Goal: Task Accomplishment & Management: Use online tool/utility

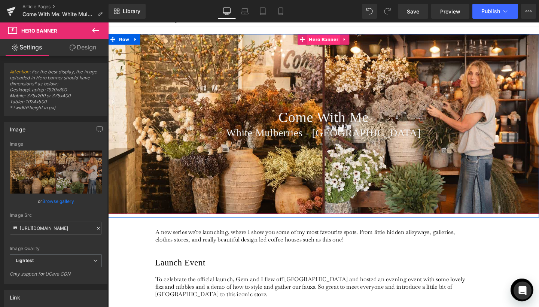
click at [330, 39] on span "Hero Banner" at bounding box center [334, 40] width 35 height 11
click at [318, 50] on div "Come With Me Heading White Mulberries - [GEOGRAPHIC_DATA] Heading" at bounding box center [334, 129] width 453 height 189
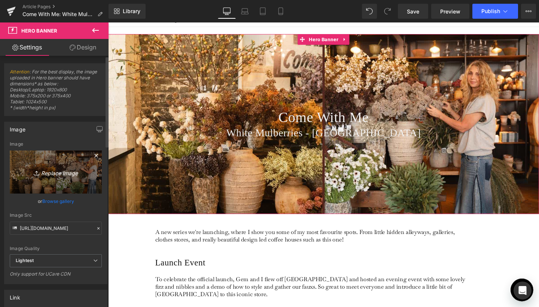
click at [46, 172] on icon "Replace Image" at bounding box center [56, 171] width 60 height 9
type input "C:\fakepath\Banner Crops for Journal Lead-23.jpg"
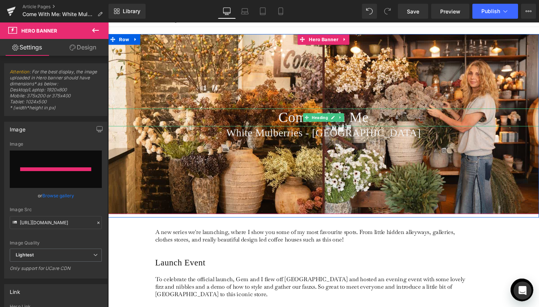
type input "[URL][DOMAIN_NAME]"
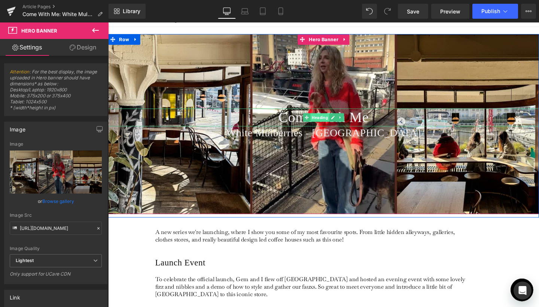
click at [338, 122] on span "Heading" at bounding box center [331, 122] width 20 height 9
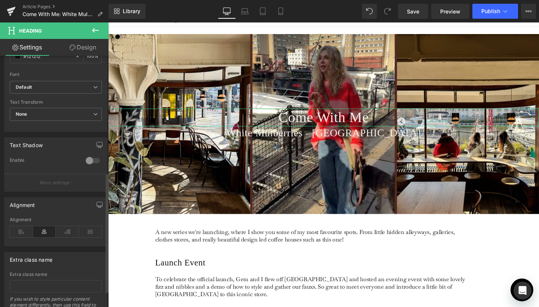
scroll to position [246, 0]
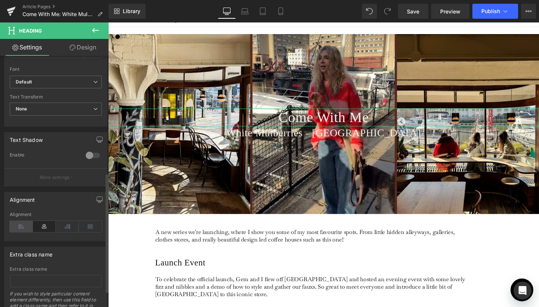
click at [21, 228] on icon at bounding box center [21, 226] width 23 height 11
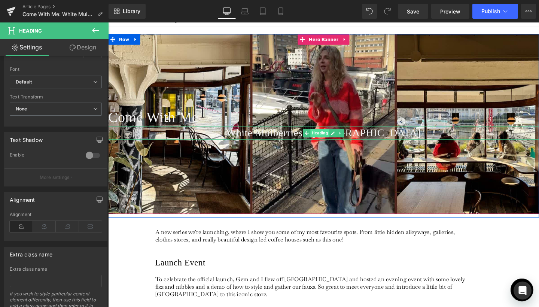
click at [321, 140] on span "Heading" at bounding box center [331, 138] width 20 height 9
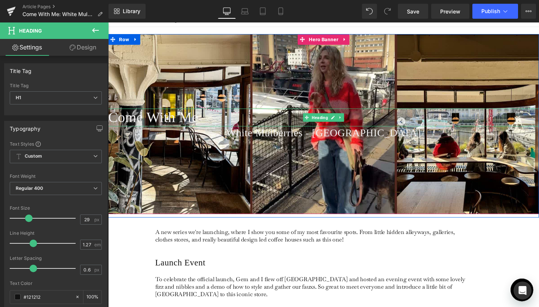
click at [200, 128] on span "Come With Me" at bounding box center [155, 122] width 95 height 17
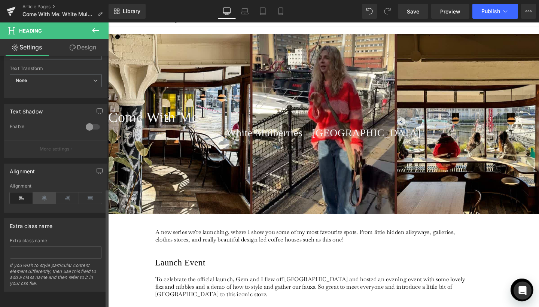
scroll to position [279, 0]
click at [45, 192] on icon at bounding box center [44, 197] width 23 height 11
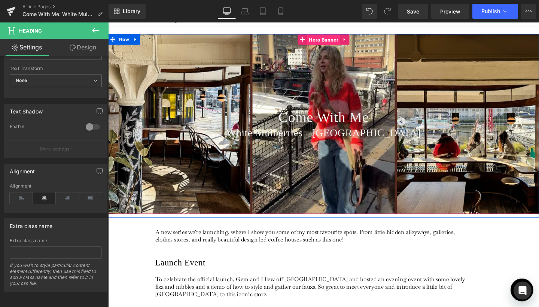
click at [335, 43] on span "Hero Banner" at bounding box center [334, 40] width 35 height 11
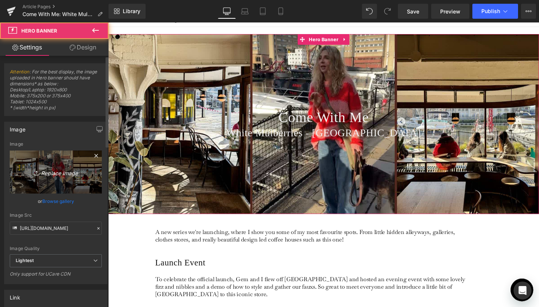
click at [53, 174] on icon "Replace Image" at bounding box center [56, 171] width 60 height 9
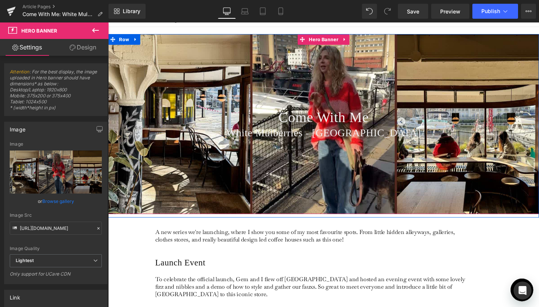
type input "C:\fakepath\Banner Crops for Journal Lead-24.jpg"
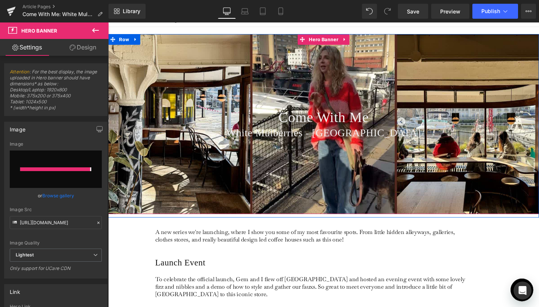
type input "[URL][DOMAIN_NAME]"
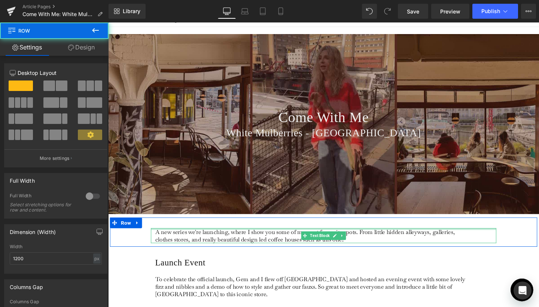
click at [498, 237] on div at bounding box center [334, 232] width 449 height 11
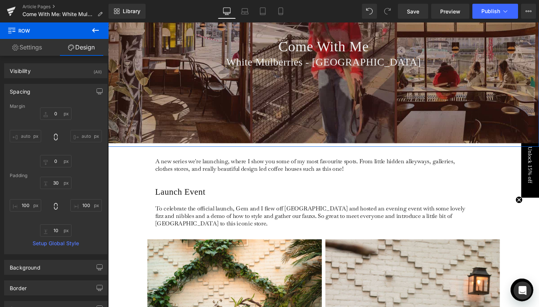
scroll to position [6, 0]
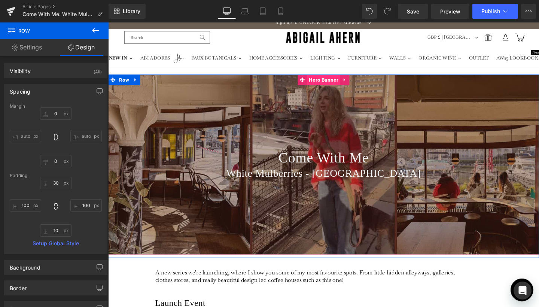
click at [329, 85] on span "Hero Banner" at bounding box center [334, 82] width 35 height 11
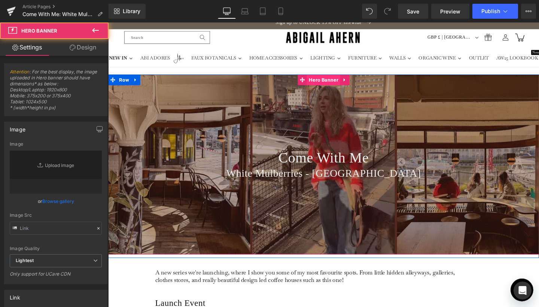
type input "[URL][DOMAIN_NAME]"
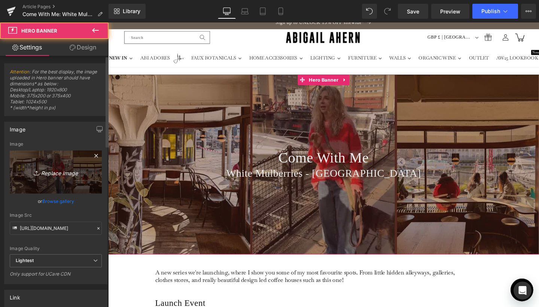
click at [44, 181] on link "Replace Image" at bounding box center [56, 171] width 92 height 43
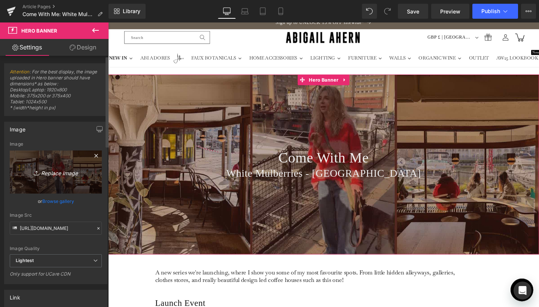
type input "C:\fakepath\Banner Crops for Journal Lead-25.jpg"
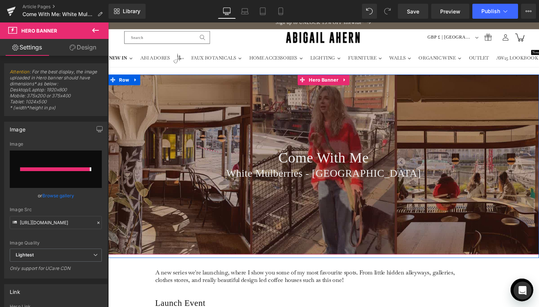
type input "[URL][DOMAIN_NAME]"
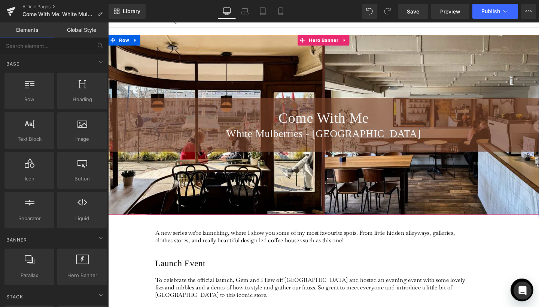
scroll to position [68, 0]
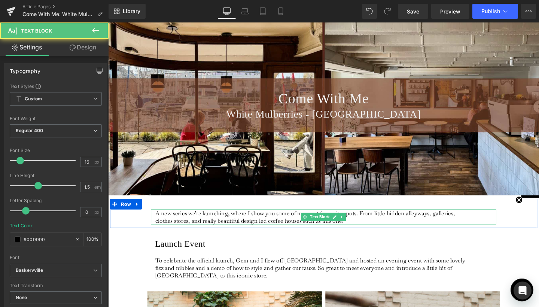
click at [367, 228] on p "A new series we're launching, where I show you some of my most favourite spots.…" at bounding box center [324, 227] width 334 height 16
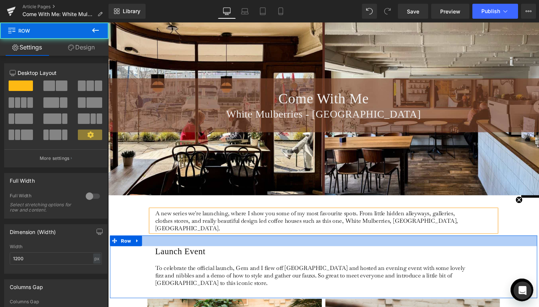
click at [486, 246] on div at bounding box center [334, 251] width 449 height 11
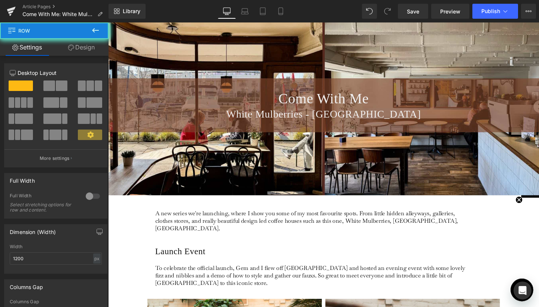
click at [538, 229] on div "A new series we're launching, where I show you some of my most favourite spots.…" at bounding box center [334, 227] width 449 height 39
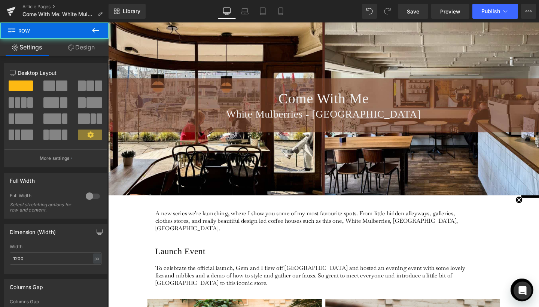
click at [108, 22] on div at bounding box center [108, 22] width 0 height 0
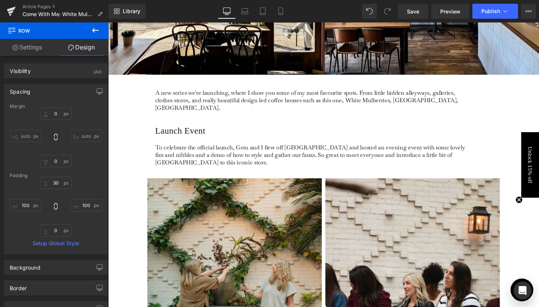
scroll to position [141, 0]
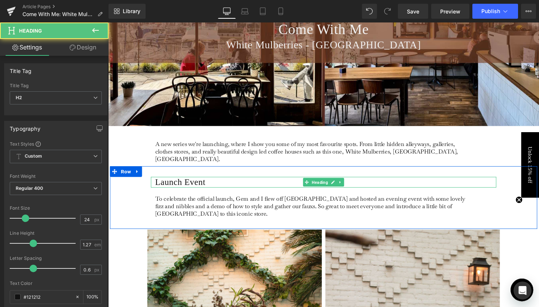
click at [196, 185] on h2 "Launch Event" at bounding box center [336, 190] width 358 height 11
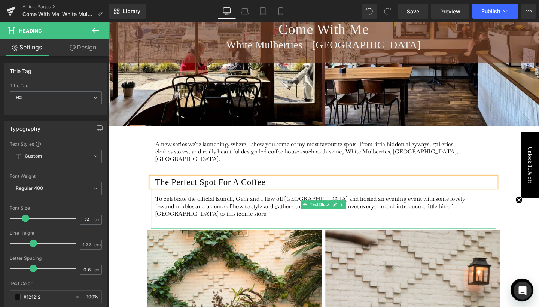
click at [205, 205] on p "To celebrate the official launch, Gem and I flew off [GEOGRAPHIC_DATA] and host…" at bounding box center [324, 216] width 334 height 24
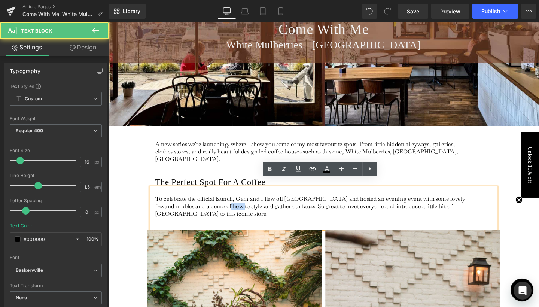
click at [205, 205] on p "To celebrate the official launch, Gem and I flew off [GEOGRAPHIC_DATA] and host…" at bounding box center [324, 216] width 334 height 24
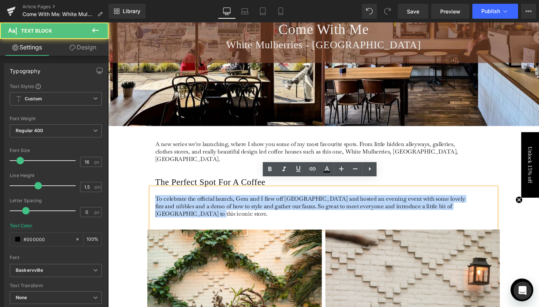
click at [205, 205] on p "To celebrate the official launch, Gem and I flew off [GEOGRAPHIC_DATA] and host…" at bounding box center [324, 216] width 334 height 24
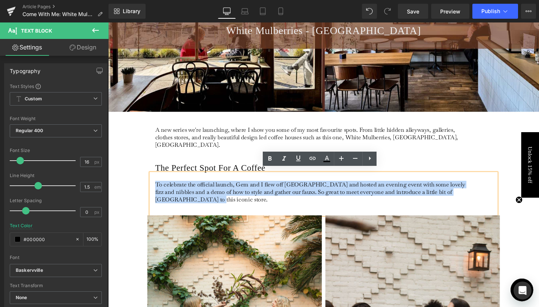
scroll to position [159, 0]
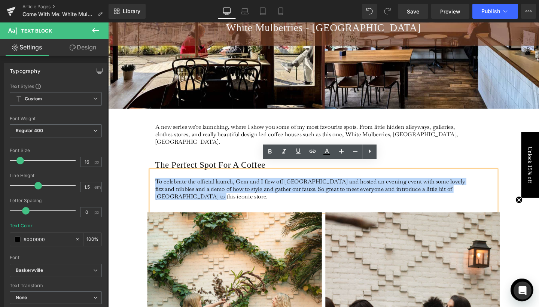
click at [327, 186] on p "To celebrate the official launch, Gem and I flew off [GEOGRAPHIC_DATA] and host…" at bounding box center [324, 198] width 334 height 24
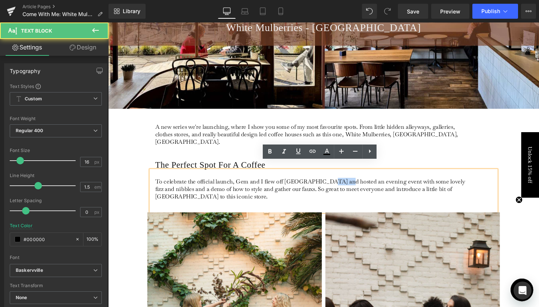
click at [327, 186] on p "To celebrate the official launch, Gem and I flew off [GEOGRAPHIC_DATA] and host…" at bounding box center [324, 198] width 334 height 24
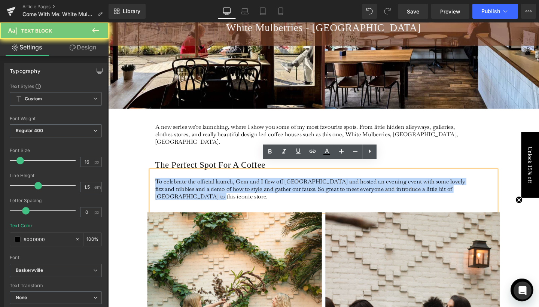
click at [327, 186] on p "To celebrate the official launch, Gem and I flew off [GEOGRAPHIC_DATA] and host…" at bounding box center [324, 198] width 334 height 24
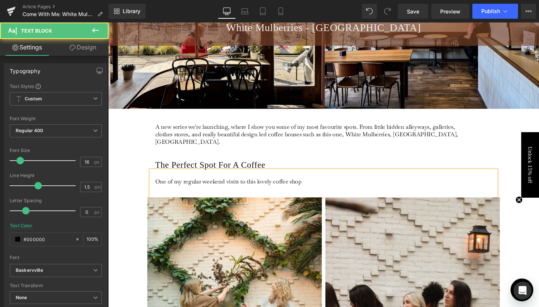
click at [245, 186] on p "One of my regular weekend visits to this lovely coffee shop" at bounding box center [324, 190] width 334 height 8
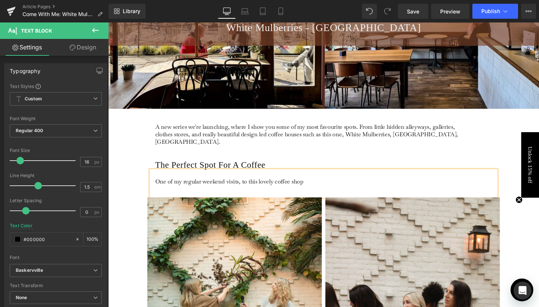
click at [251, 186] on p "One of my regular weekend visits, to this lovely coffee shop" at bounding box center [324, 190] width 334 height 8
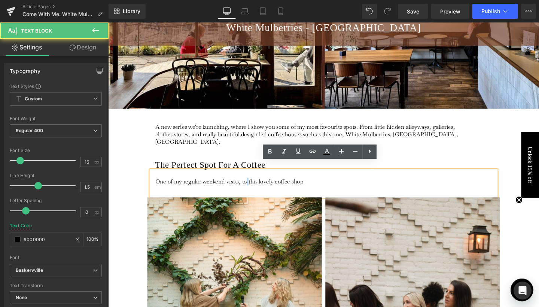
click at [251, 186] on p "One of my regular weekend visits, to this lovely coffee shop" at bounding box center [324, 190] width 334 height 8
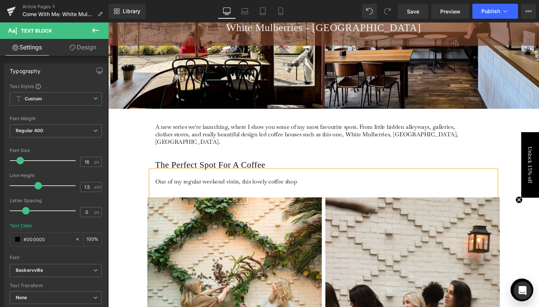
click at [303, 186] on p "One of my regular weekend visits, this lovely coffee shop" at bounding box center [324, 190] width 334 height 8
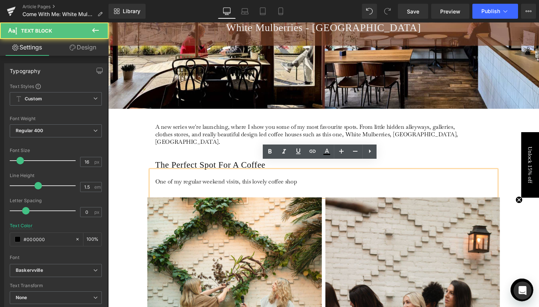
click at [309, 186] on p "One of my regular weekend visits, this lovely coffee shop" at bounding box center [324, 190] width 334 height 8
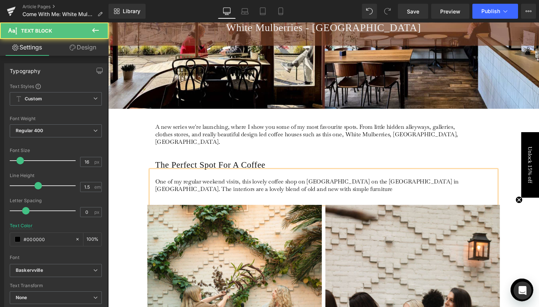
click at [281, 190] on p "One of my regular weekend visits, this lovely coffee shop on [GEOGRAPHIC_DATA] …" at bounding box center [324, 194] width 334 height 16
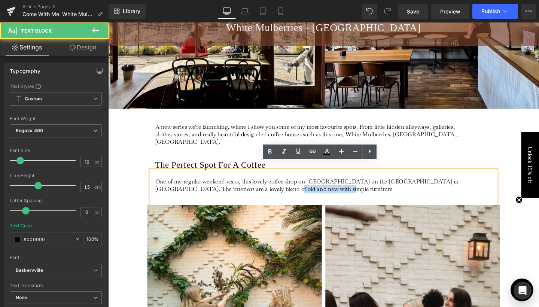
drag, startPoint x: 269, startPoint y: 189, endPoint x: 332, endPoint y: 189, distance: 63.2
click at [332, 189] on p "One of my regular weekend visits, this lovely coffee shop on [GEOGRAPHIC_DATA] …" at bounding box center [324, 194] width 334 height 16
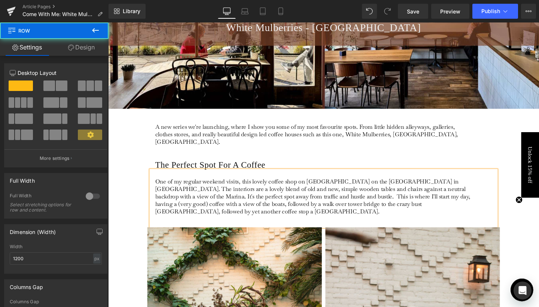
click at [138, 167] on div "The Perfect Spot For A Coffee Heading One of my regular weekend visits, this lo…" at bounding box center [334, 196] width 449 height 82
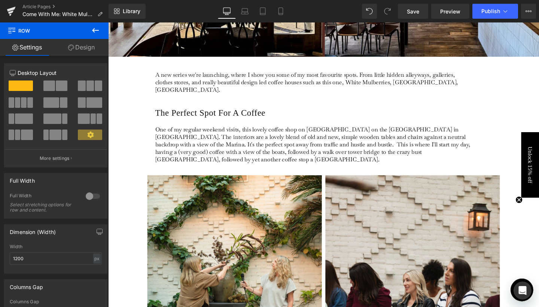
scroll to position [314, 0]
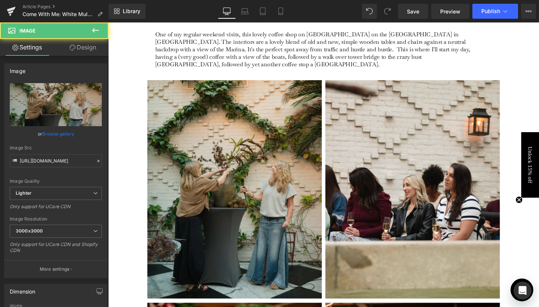
click at [238, 149] on img at bounding box center [240, 197] width 183 height 229
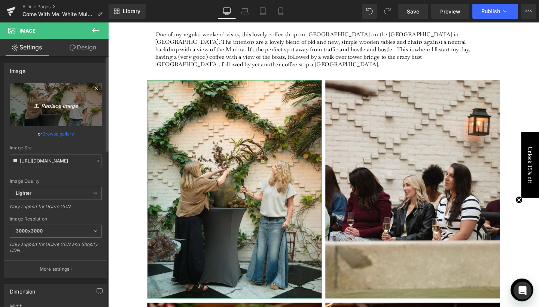
click at [63, 105] on icon "Replace Image" at bounding box center [56, 104] width 60 height 9
type input "C:\fakepath\Screenshot [DATE] 15.39.37.png"
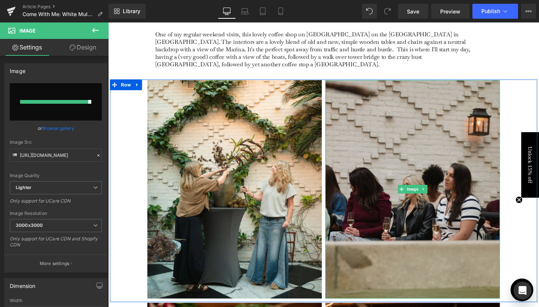
type input "[URL][DOMAIN_NAME]"
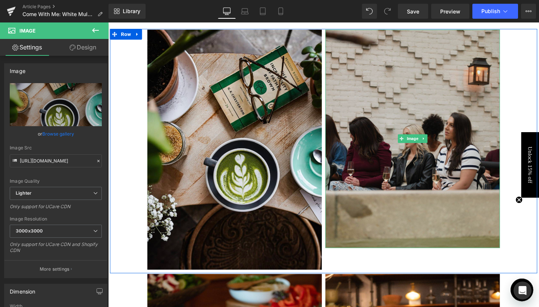
scroll to position [379, 0]
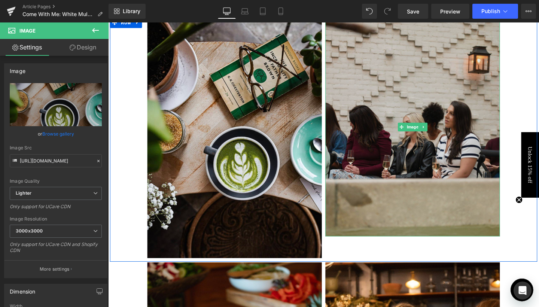
click at [408, 110] on img at bounding box center [427, 132] width 183 height 229
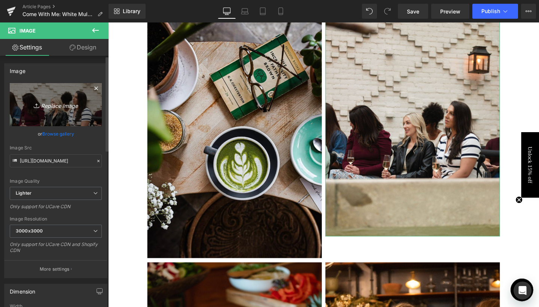
click at [40, 91] on link "Replace Image" at bounding box center [56, 104] width 92 height 43
type input "C:\fakepath\1.jpg"
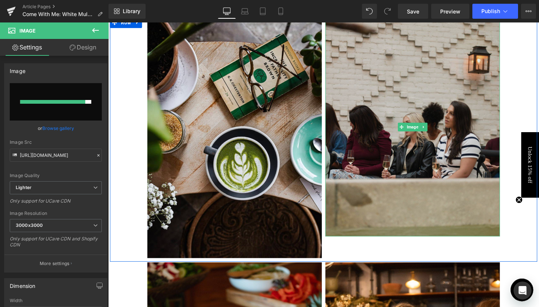
type input "[URL][DOMAIN_NAME]"
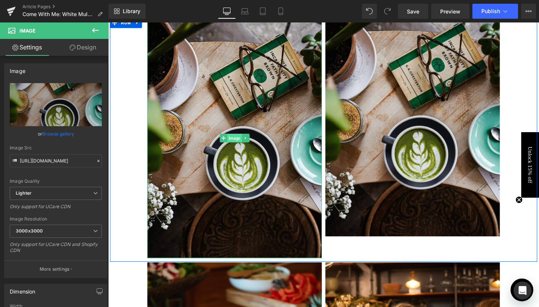
click at [240, 140] on span "Image" at bounding box center [240, 144] width 15 height 9
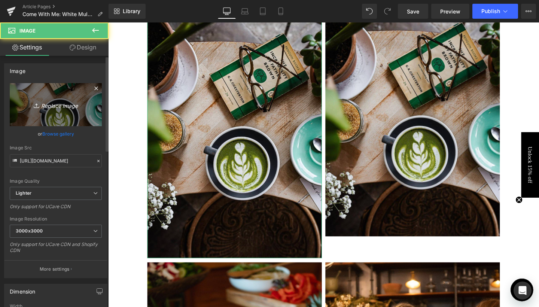
click at [67, 106] on icon "Replace Image" at bounding box center [56, 104] width 60 height 9
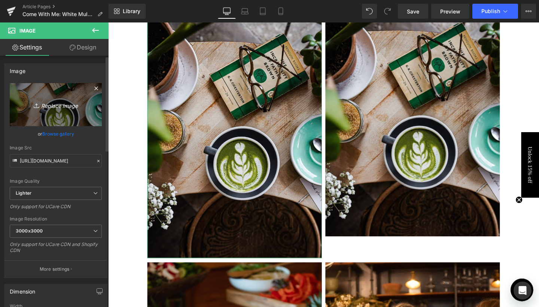
type input "C:\fakepath\4.jpg"
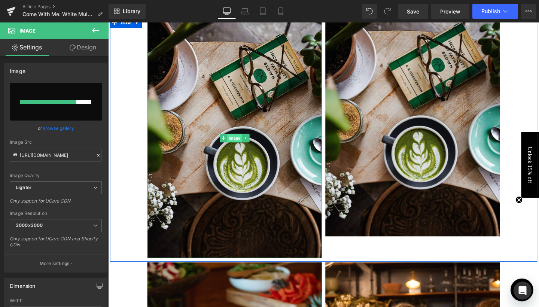
click at [243, 140] on span "Image" at bounding box center [240, 144] width 15 height 9
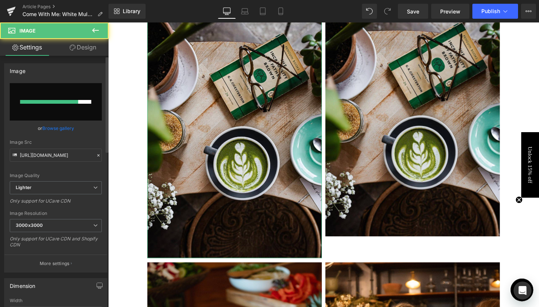
click at [57, 99] on input "file" at bounding box center [56, 101] width 92 height 37
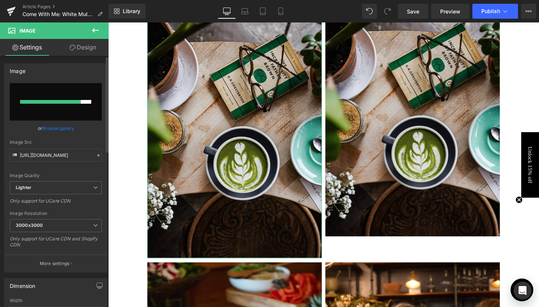
type input "C:\fakepath\5.jpg"
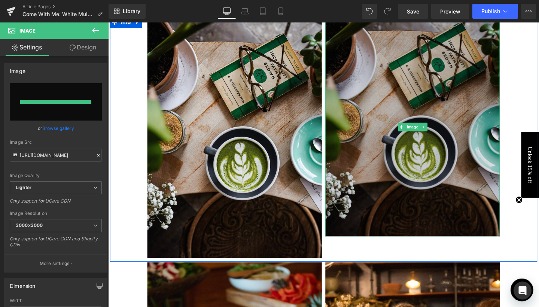
type input "[URL][DOMAIN_NAME]"
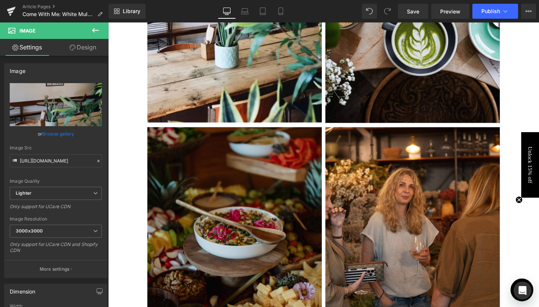
scroll to position [566, 0]
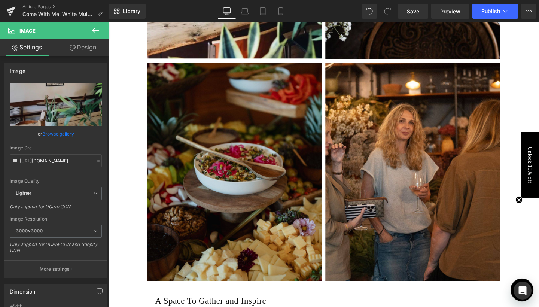
click at [225, 190] on img at bounding box center [240, 179] width 183 height 229
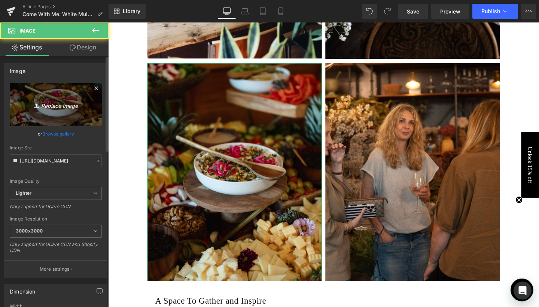
click at [63, 109] on link "Replace Image" at bounding box center [56, 104] width 92 height 43
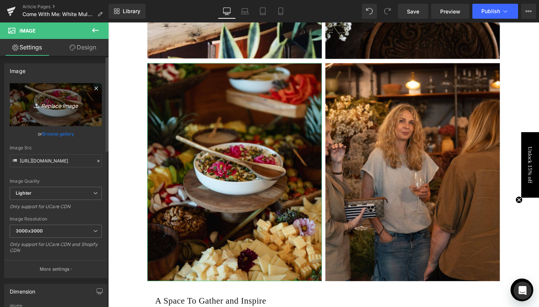
type input "C:\fakepath\6.jpg"
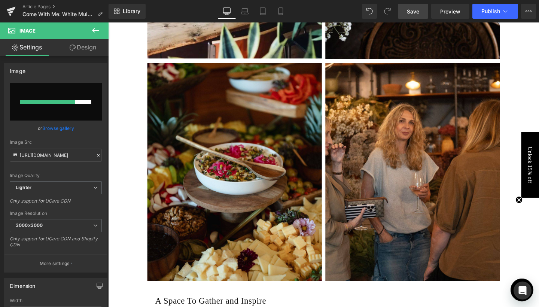
click at [415, 11] on span "Save" at bounding box center [413, 11] width 12 height 8
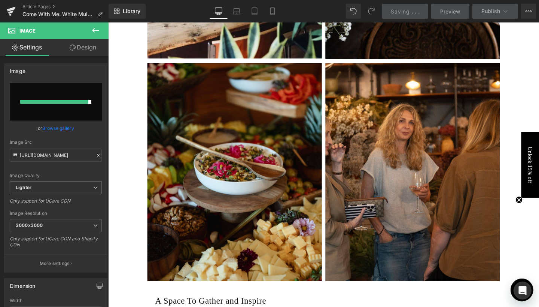
type input "[URL][DOMAIN_NAME]"
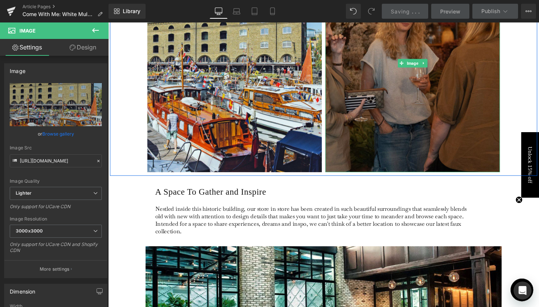
scroll to position [692, 0]
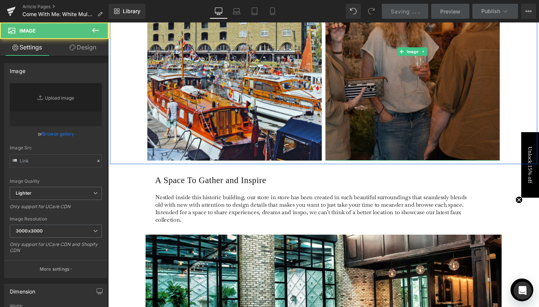
type input "[URL][DOMAIN_NAME]"
click at [429, 70] on img at bounding box center [427, 53] width 183 height 229
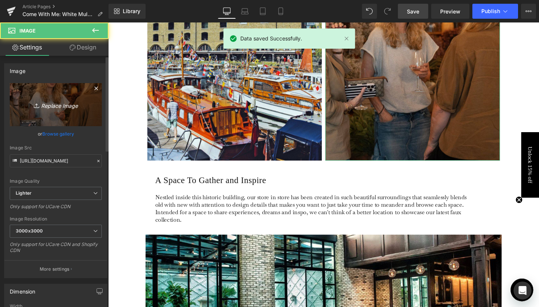
click at [57, 111] on link "Replace Image" at bounding box center [56, 104] width 92 height 43
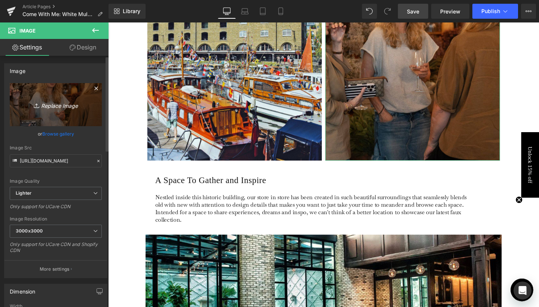
type input "C:\fakepath\2.jpg"
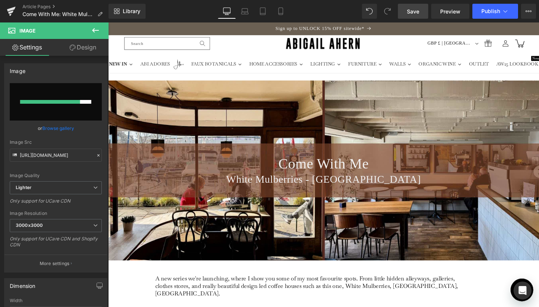
scroll to position [0, 0]
type input "[URL][DOMAIN_NAME]"
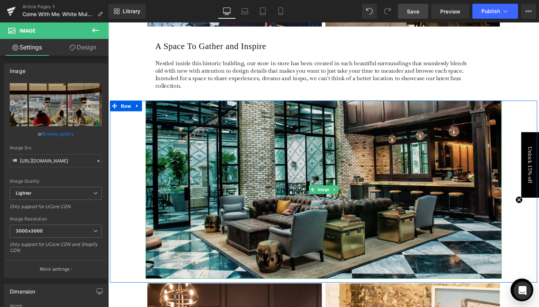
scroll to position [881, 0]
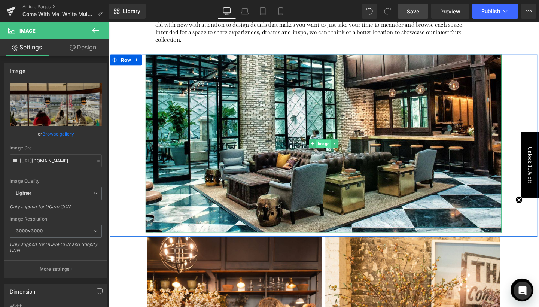
click at [333, 145] on span "Image" at bounding box center [334, 149] width 15 height 9
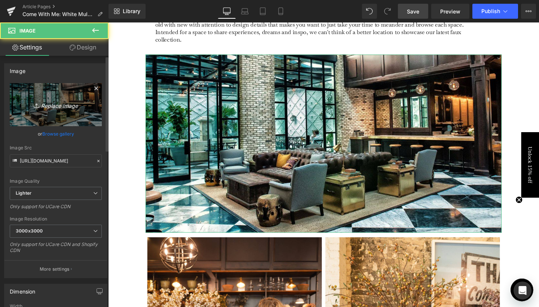
click at [41, 112] on link "Replace Image" at bounding box center [56, 104] width 92 height 43
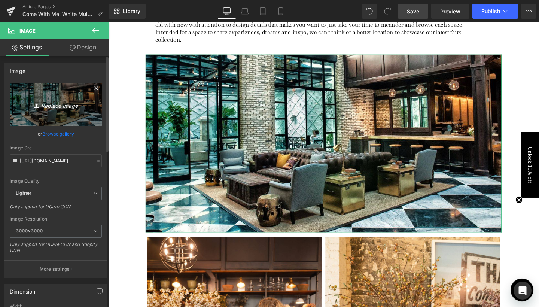
type input "C:\fakepath\Banner Crops for Journal Lead-26.jpg"
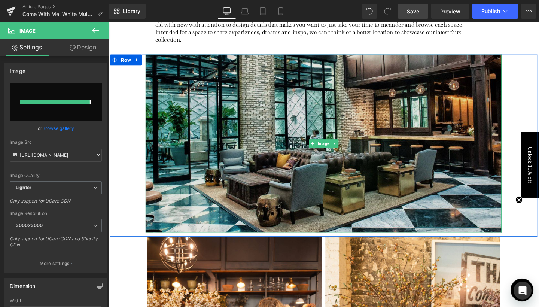
type input "[URL][DOMAIN_NAME]"
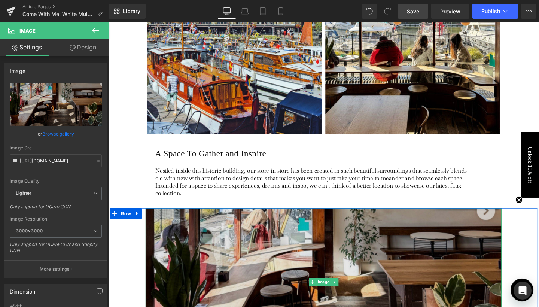
scroll to position [714, 0]
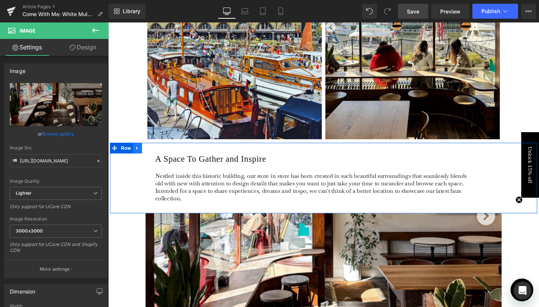
click at [138, 152] on icon at bounding box center [138, 155] width 5 height 6
click at [156, 152] on icon at bounding box center [158, 154] width 5 height 5
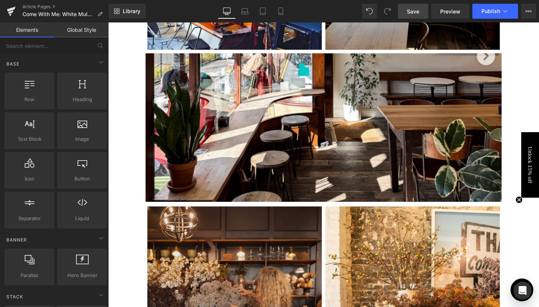
scroll to position [809, 0]
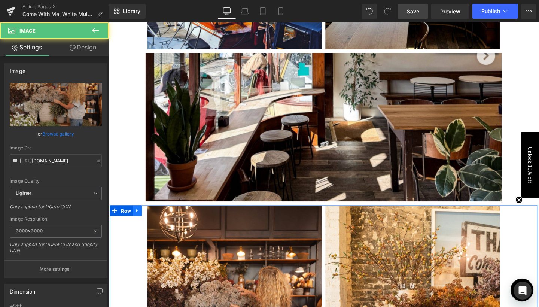
click at [138, 217] on icon at bounding box center [138, 220] width 5 height 6
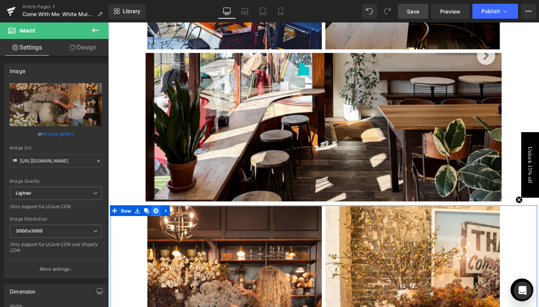
click at [156, 218] on icon at bounding box center [158, 220] width 5 height 5
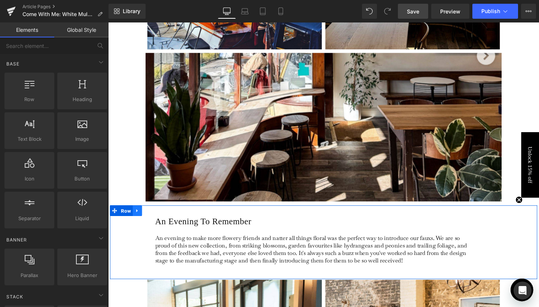
click at [138, 217] on icon at bounding box center [138, 220] width 5 height 6
click at [156, 218] on icon at bounding box center [158, 220] width 5 height 5
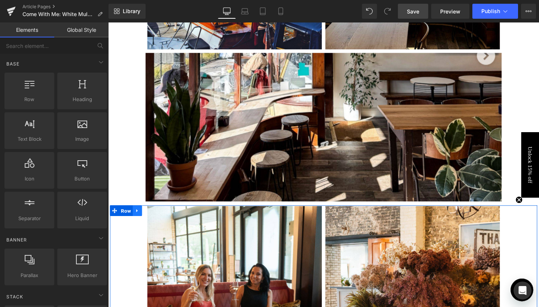
click at [140, 215] on link at bounding box center [139, 220] width 10 height 11
click at [157, 218] on icon at bounding box center [158, 220] width 5 height 5
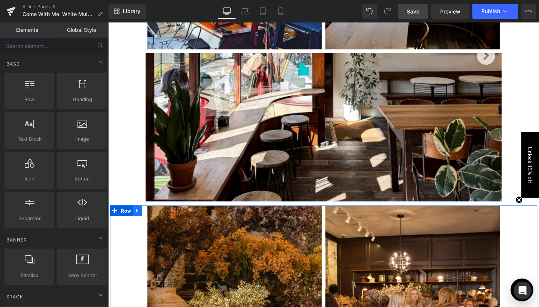
click at [138, 217] on icon at bounding box center [138, 220] width 5 height 6
click at [146, 218] on icon at bounding box center [148, 220] width 5 height 5
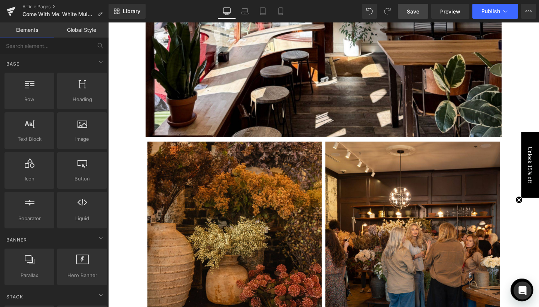
scroll to position [872, 0]
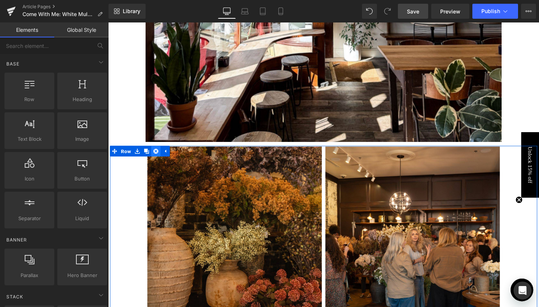
click at [154, 152] on link at bounding box center [158, 157] width 10 height 11
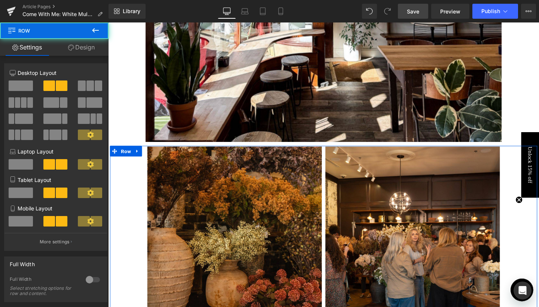
click at [143, 152] on div "Image Image Row" at bounding box center [334, 269] width 449 height 234
click at [140, 154] on icon at bounding box center [138, 157] width 5 height 6
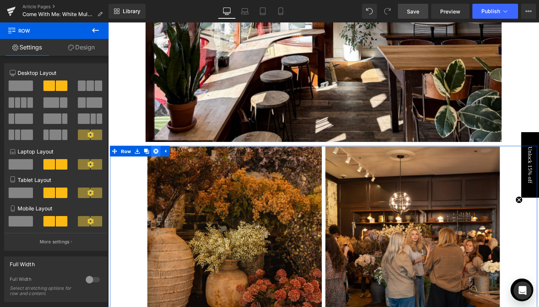
click at [156, 155] on icon at bounding box center [158, 157] width 5 height 5
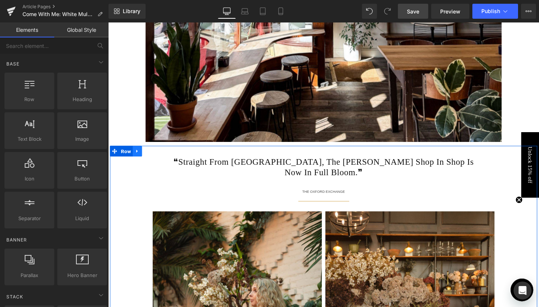
click at [139, 154] on icon at bounding box center [138, 157] width 5 height 6
click at [156, 154] on icon at bounding box center [158, 157] width 5 height 6
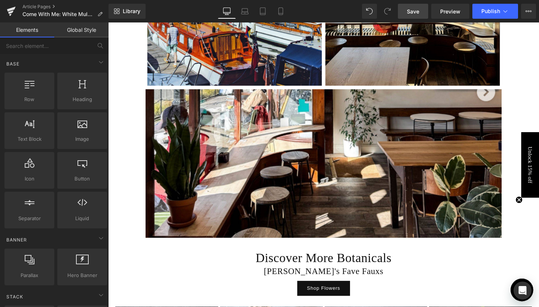
scroll to position [845, 0]
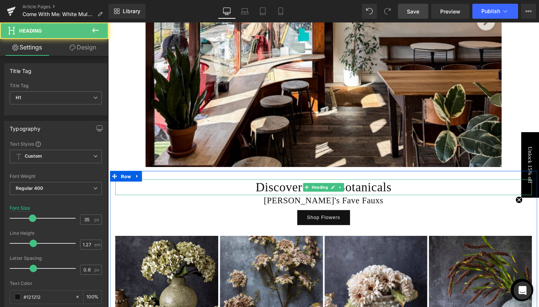
click at [293, 189] on h1 "Discover More Botanicals" at bounding box center [335, 195] width 438 height 16
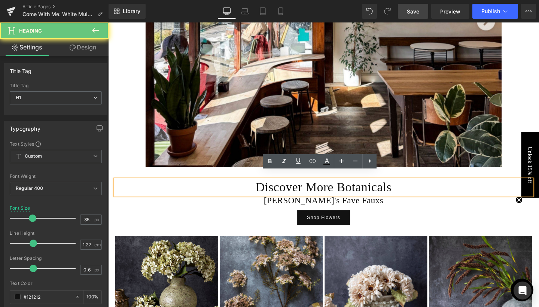
click at [293, 189] on h1 "Discover More Botanicals" at bounding box center [335, 195] width 438 height 16
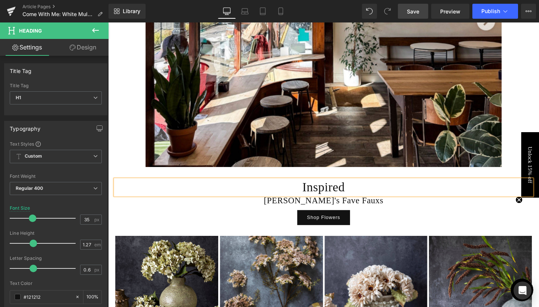
click at [290, 193] on h1 "Inspired" at bounding box center [335, 195] width 438 height 16
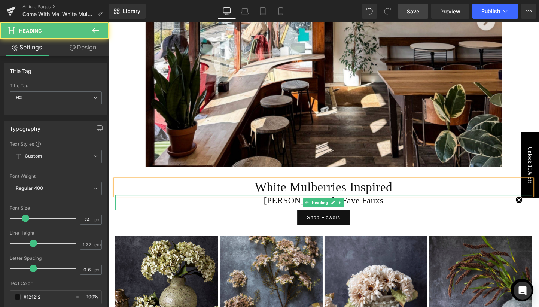
click at [383, 204] on h2 "[PERSON_NAME]'s Fave Fauxs" at bounding box center [335, 209] width 438 height 11
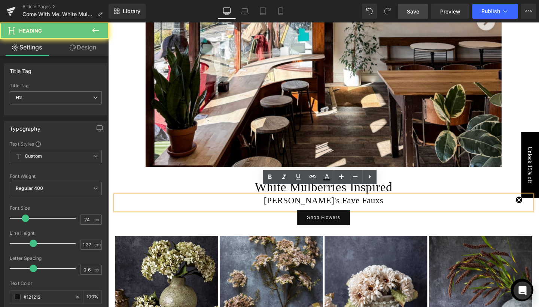
click at [383, 204] on h2 "[PERSON_NAME]'s Fave Fauxs" at bounding box center [335, 209] width 438 height 11
click at [370, 204] on h2 "[PERSON_NAME]'s Fave Fauxs" at bounding box center [335, 209] width 438 height 11
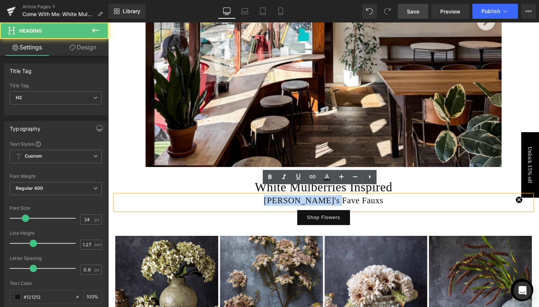
click at [370, 204] on h2 "[PERSON_NAME]'s Fave Fauxs" at bounding box center [335, 209] width 438 height 11
click at [357, 204] on h2 "[PERSON_NAME]'s Fave Fauxs" at bounding box center [335, 209] width 438 height 11
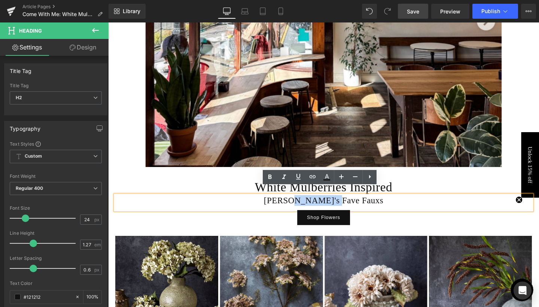
drag, startPoint x: 322, startPoint y: 200, endPoint x: 368, endPoint y: 201, distance: 46.4
click at [368, 204] on h2 "[PERSON_NAME]'s Fave Fauxs" at bounding box center [335, 209] width 438 height 11
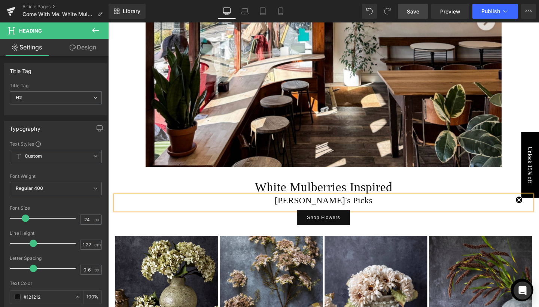
click at [188, 204] on h2 "[PERSON_NAME]'s Picks" at bounding box center [335, 209] width 438 height 11
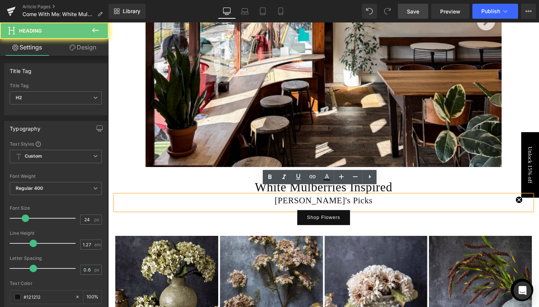
click at [182, 209] on div "[PERSON_NAME]'s Picks" at bounding box center [335, 211] width 438 height 15
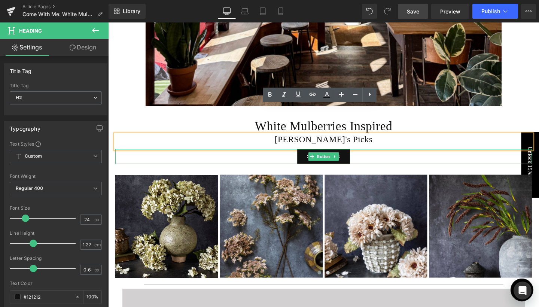
scroll to position [931, 0]
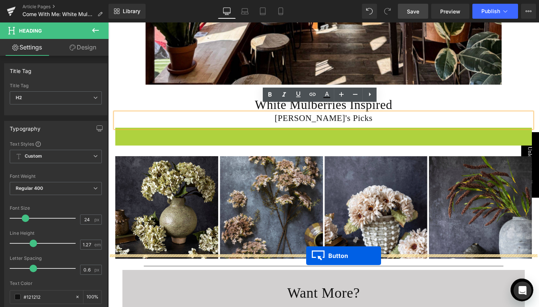
drag, startPoint x: 333, startPoint y: 130, endPoint x: 316, endPoint y: 267, distance: 138.6
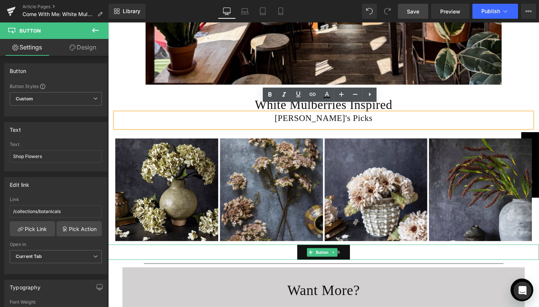
click at [383, 257] on div "Shop Flowers" at bounding box center [334, 264] width 453 height 16
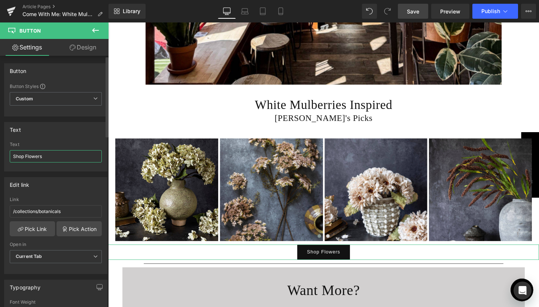
click at [39, 157] on input "Shop Flowers" at bounding box center [56, 156] width 92 height 12
type input "Shop New In"
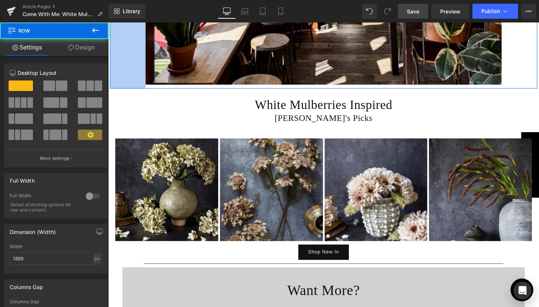
click at [118, 53] on div "100px" at bounding box center [128, 12] width 37 height 160
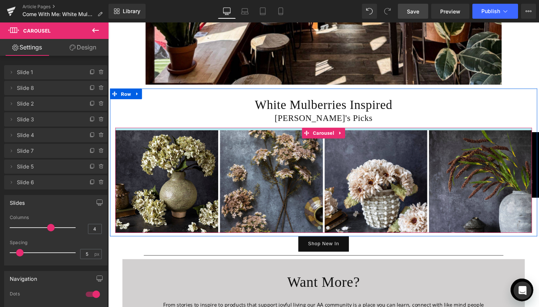
drag, startPoint x: 283, startPoint y: 130, endPoint x: 282, endPoint y: 121, distance: 8.6
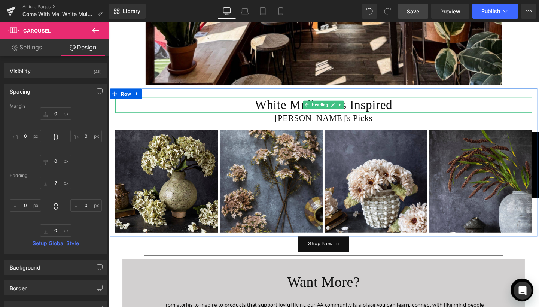
click at [171, 106] on h1 "White Mulberries Inspired" at bounding box center [335, 109] width 438 height 16
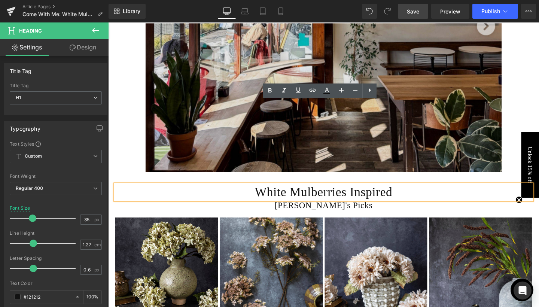
scroll to position [919, 0]
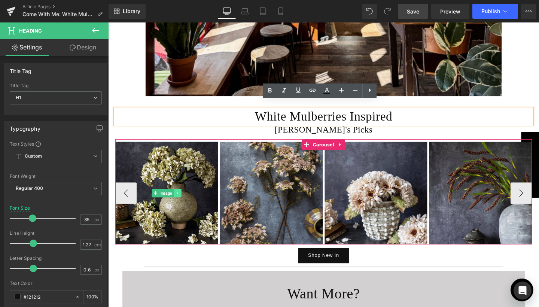
click at [177, 197] on link at bounding box center [181, 201] width 8 height 9
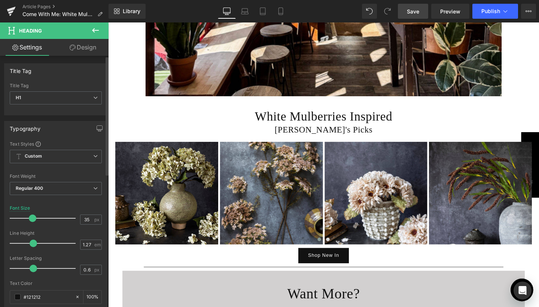
click at [61, 89] on div "Title Tag H1 H1 H2 H3 H4 H5 H6" at bounding box center [56, 98] width 92 height 30
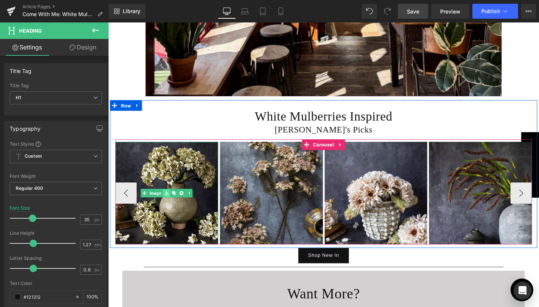
click at [166, 197] on link at bounding box center [170, 201] width 8 height 9
click at [156, 197] on link "Image" at bounding box center [165, 201] width 23 height 9
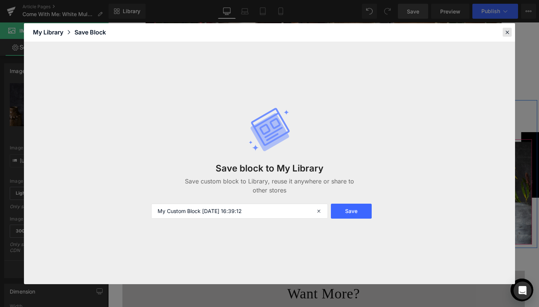
drag, startPoint x: 511, startPoint y: 31, endPoint x: 146, endPoint y: 102, distance: 371.4
click at [511, 31] on div at bounding box center [506, 32] width 9 height 9
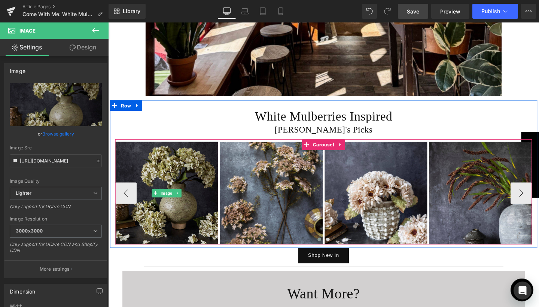
click at [177, 171] on img at bounding box center [170, 202] width 108 height 108
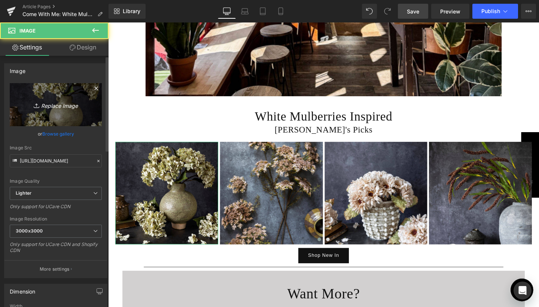
click at [61, 109] on link "Replace Image" at bounding box center [56, 104] width 92 height 43
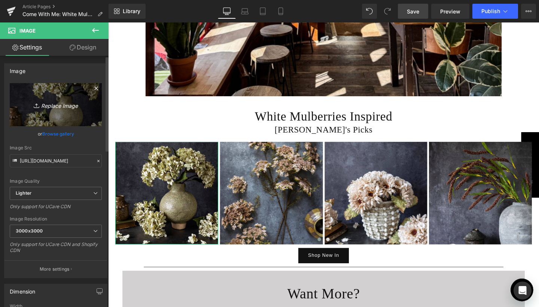
type input "C:\fakepath\balmoral-oak-dining-chair-cutout-[PERSON_NAME].jpg"
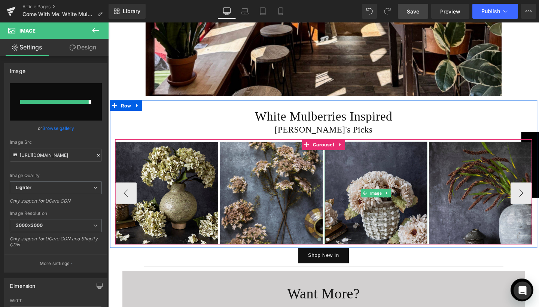
type input "[URL][DOMAIN_NAME][PERSON_NAME]"
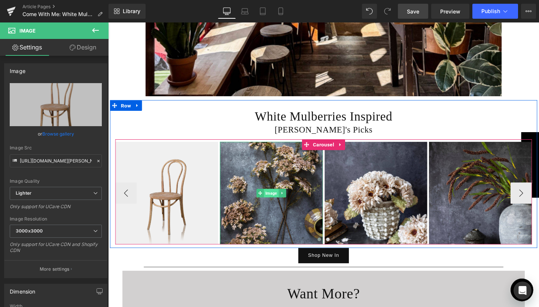
click at [277, 197] on span "Image" at bounding box center [279, 201] width 15 height 9
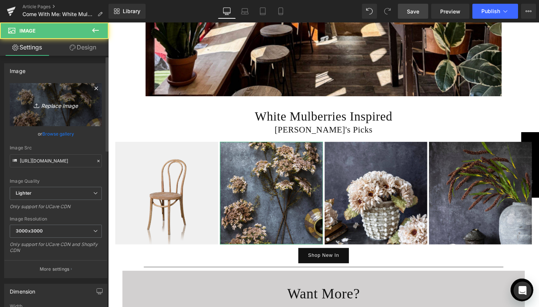
click at [21, 102] on link "Replace Image" at bounding box center [56, 104] width 92 height 43
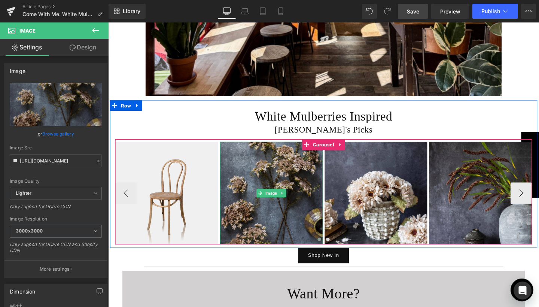
click at [271, 181] on img at bounding box center [280, 202] width 108 height 108
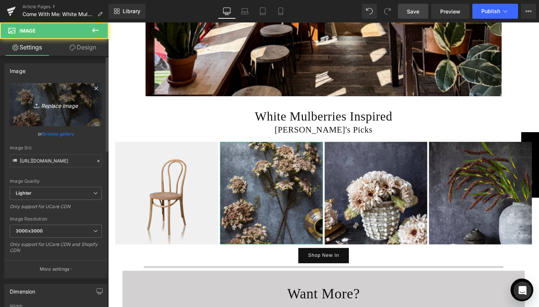
click at [61, 98] on link "Replace Image" at bounding box center [56, 104] width 92 height 43
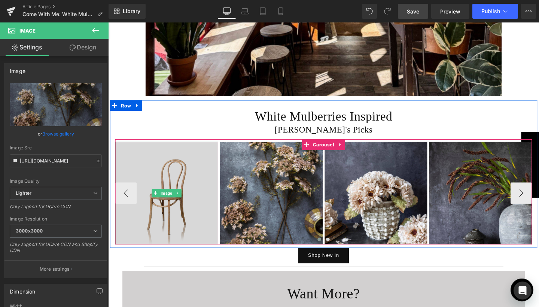
type input "C:\fakepath\maja-cup-and-saucer-[PERSON_NAME]-cutout.jpg"
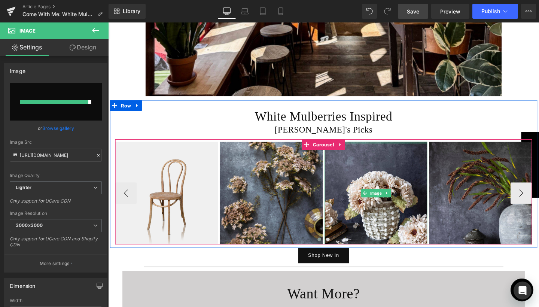
type input "[URL][DOMAIN_NAME][PERSON_NAME]"
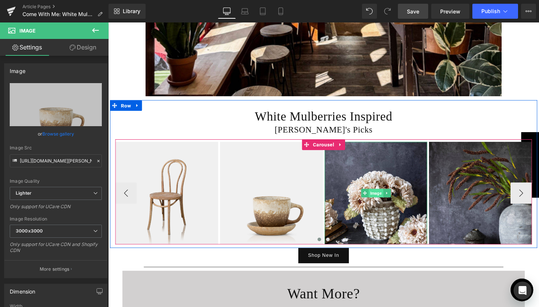
click at [386, 197] on span "Image" at bounding box center [389, 201] width 15 height 9
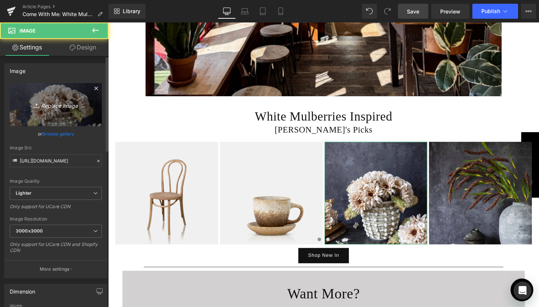
click at [60, 97] on link "Replace Image" at bounding box center [56, 104] width 92 height 43
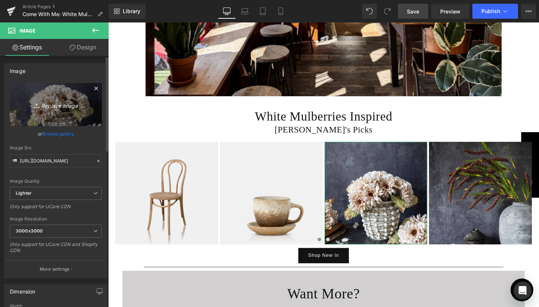
type input "C:\fakepath\artificial-potted-zebra-plant-[PERSON_NAME]-cutout.jpg"
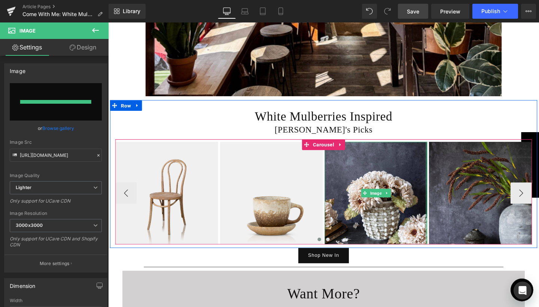
type input "[URL][DOMAIN_NAME][PERSON_NAME]"
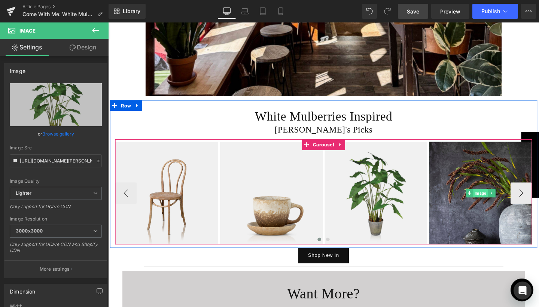
click at [497, 197] on span "Image" at bounding box center [498, 201] width 15 height 9
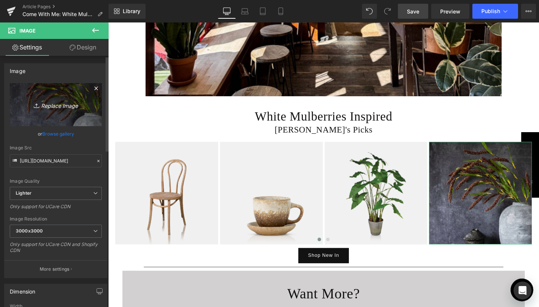
click at [59, 104] on icon "Replace Image" at bounding box center [56, 104] width 60 height 9
type input "C:\fakepath\[PERSON_NAME]-cup-and-saucer-mocha-[PERSON_NAME]-cutout.jpg"
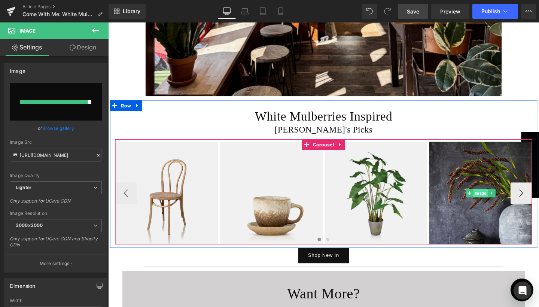
click at [496, 197] on span "Image" at bounding box center [498, 201] width 15 height 9
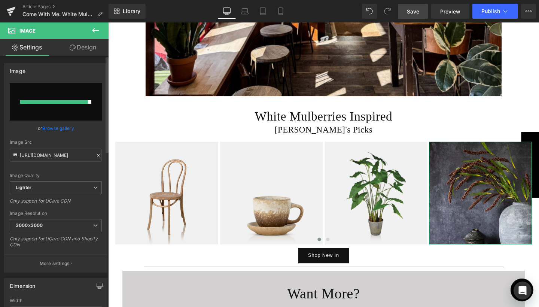
click at [54, 103] on div at bounding box center [54, 102] width 68 height 4
click at [50, 94] on input "file" at bounding box center [56, 101] width 92 height 37
type input "C:\fakepath\whispers-canvas-art-[PERSON_NAME]-cutout.jpg"
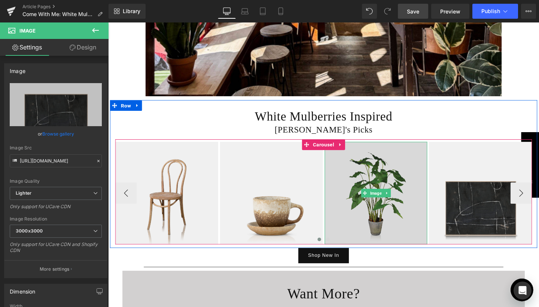
type input "[URL][DOMAIN_NAME][PERSON_NAME]"
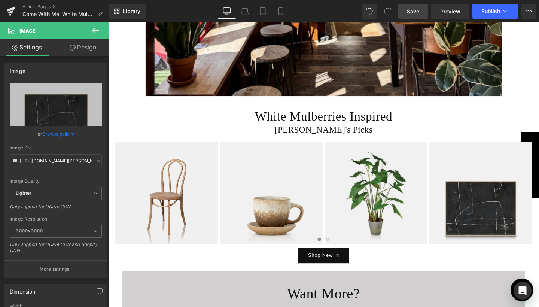
click at [415, 13] on span "Save" at bounding box center [413, 11] width 12 height 8
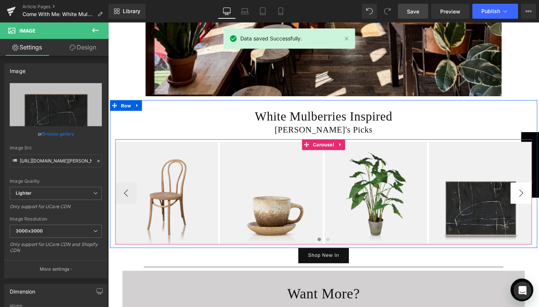
click at [538, 192] on button "›" at bounding box center [542, 201] width 22 height 22
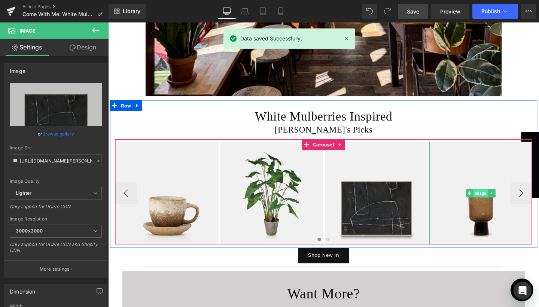
click at [500, 197] on span "Image" at bounding box center [499, 201] width 15 height 9
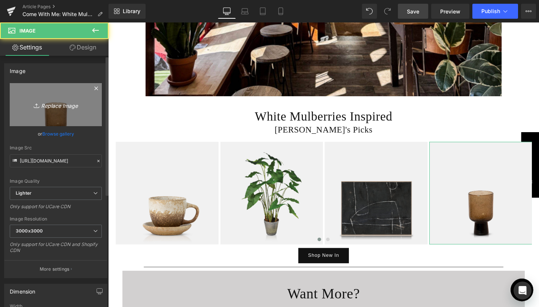
click at [50, 113] on link "Replace Image" at bounding box center [56, 104] width 92 height 43
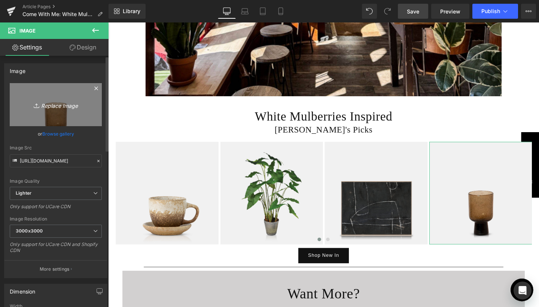
type input "C:\fakepath\[PERSON_NAME]-mug-[PERSON_NAME]-cutout.jpg"
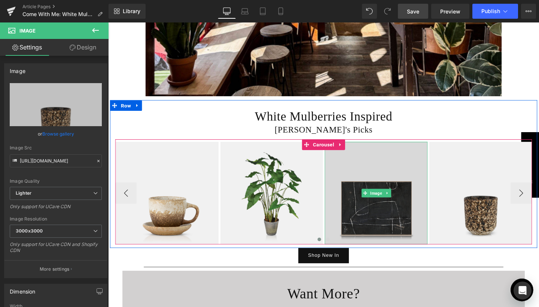
type input "[URL][DOMAIN_NAME][PERSON_NAME]"
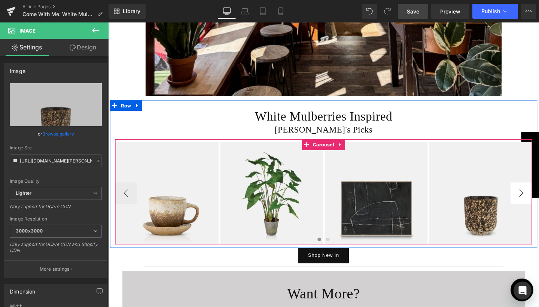
click at [538, 199] on button "›" at bounding box center [542, 201] width 22 height 22
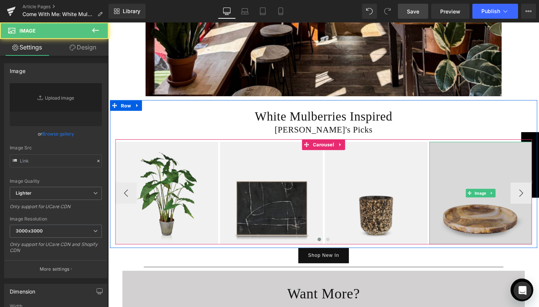
type input "[URL][DOMAIN_NAME]"
click at [500, 215] on img at bounding box center [499, 202] width 108 height 108
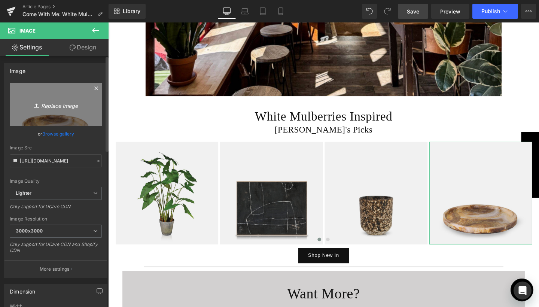
click at [61, 104] on icon "Replace Image" at bounding box center [56, 104] width 60 height 9
type input "C:\fakepath\Deptford-Dining-Table-Cutout-[PERSON_NAME]-1.jpg"
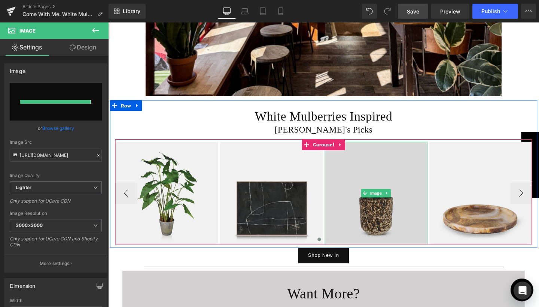
type input "[URL][DOMAIN_NAME][PERSON_NAME]"
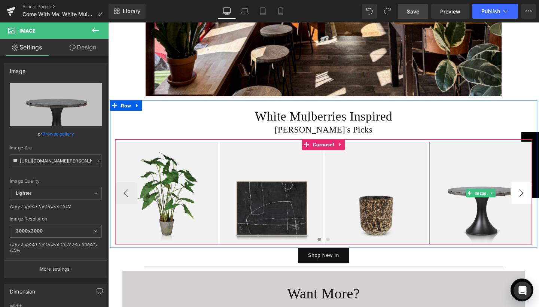
click at [536, 191] on button "›" at bounding box center [542, 201] width 22 height 22
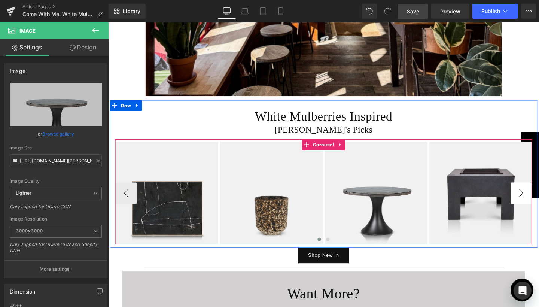
click at [538, 196] on button "›" at bounding box center [542, 201] width 22 height 22
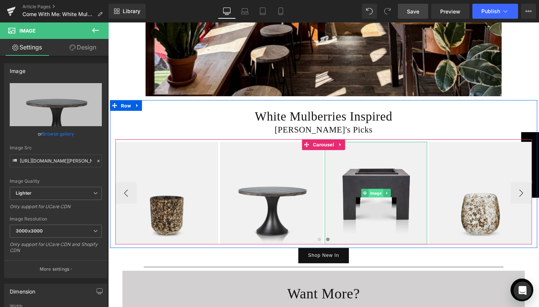
click at [390, 197] on span "Image" at bounding box center [389, 201] width 15 height 9
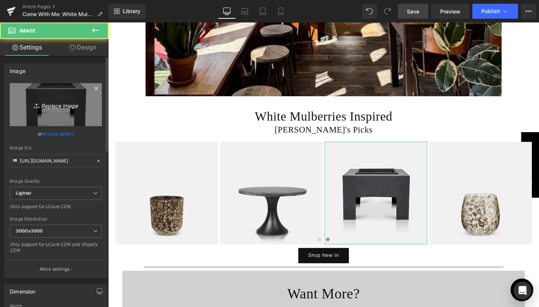
click at [50, 120] on link "Replace Image" at bounding box center [56, 104] width 92 height 43
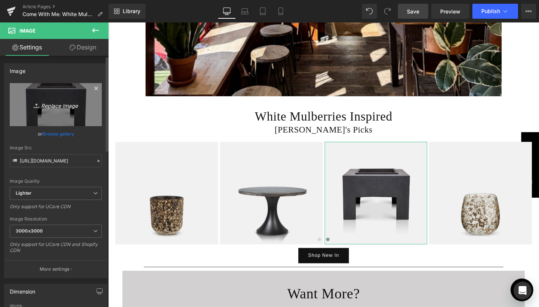
type input "C:\fakepath\[PERSON_NAME]-cup-and-saucer-mocha-[PERSON_NAME]-cutout.jpg"
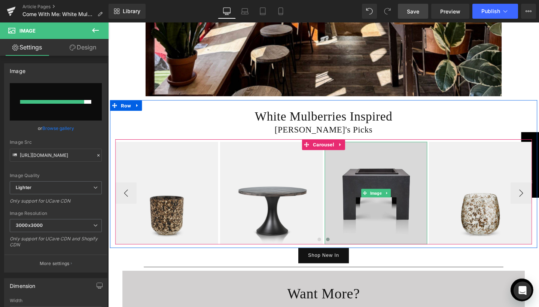
type input "[URL][DOMAIN_NAME][PERSON_NAME][PERSON_NAME]"
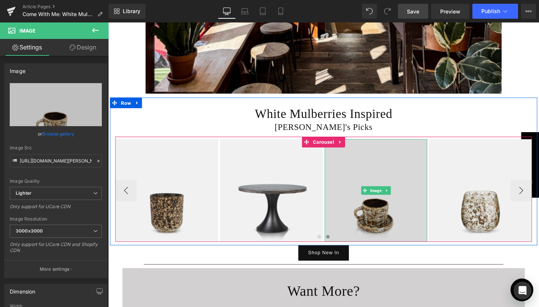
scroll to position [922, 0]
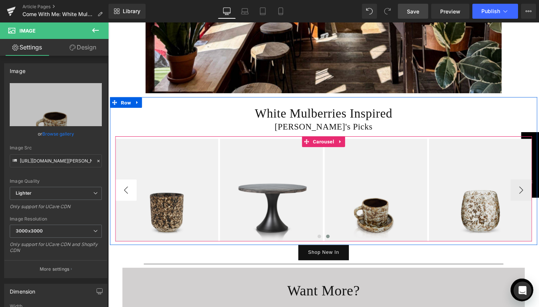
click at [124, 190] on button "‹" at bounding box center [127, 198] width 22 height 22
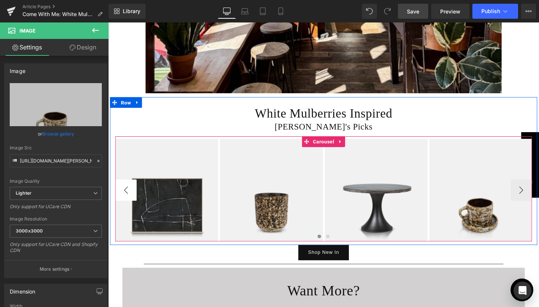
click at [124, 190] on button "‹" at bounding box center [127, 198] width 22 height 22
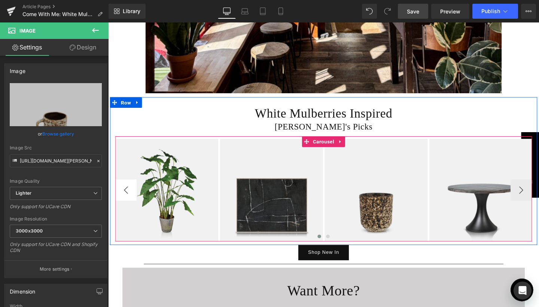
click at [124, 190] on button "‹" at bounding box center [127, 198] width 22 height 22
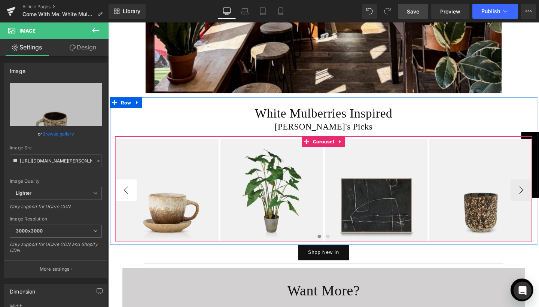
click at [124, 190] on button "‹" at bounding box center [127, 198] width 22 height 22
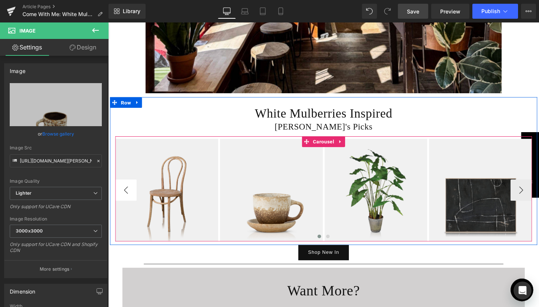
click at [124, 190] on button "‹" at bounding box center [127, 198] width 22 height 22
click at [534, 191] on button "›" at bounding box center [542, 198] width 22 height 22
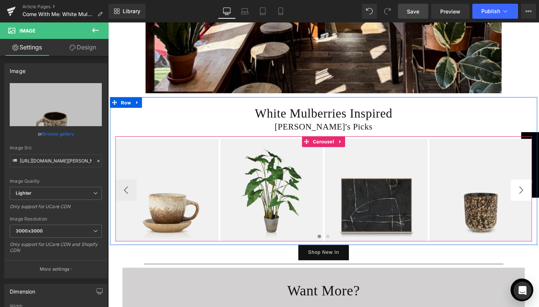
click at [534, 191] on button "›" at bounding box center [542, 198] width 22 height 22
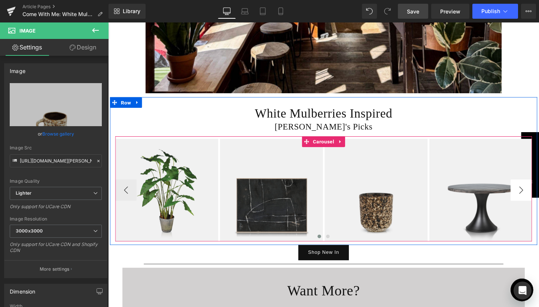
click at [534, 191] on button "›" at bounding box center [542, 198] width 22 height 22
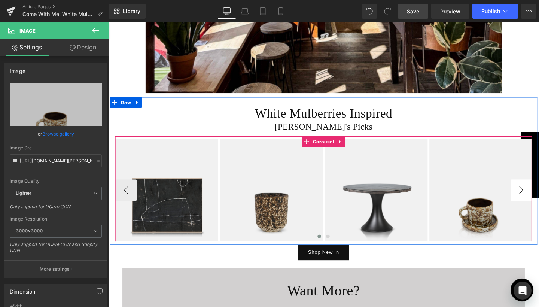
click at [534, 191] on button "›" at bounding box center [542, 198] width 22 height 22
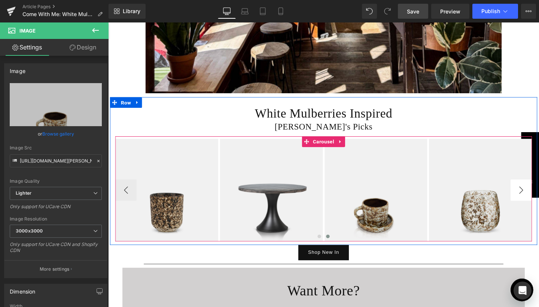
click at [534, 191] on button "›" at bounding box center [542, 198] width 22 height 22
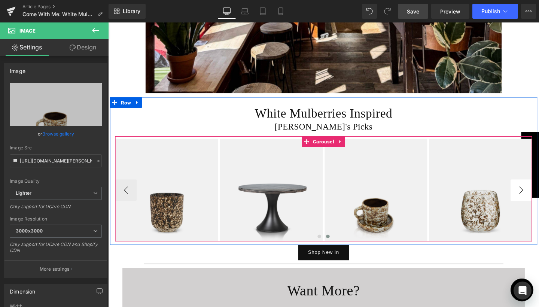
click at [534, 191] on button "›" at bounding box center [542, 198] width 22 height 22
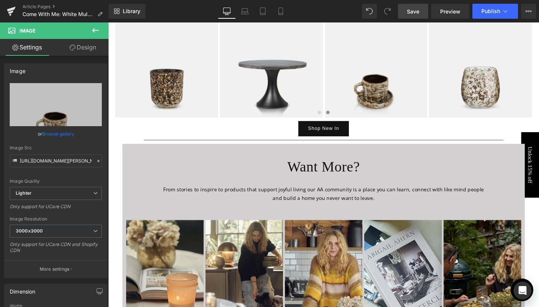
scroll to position [959, 0]
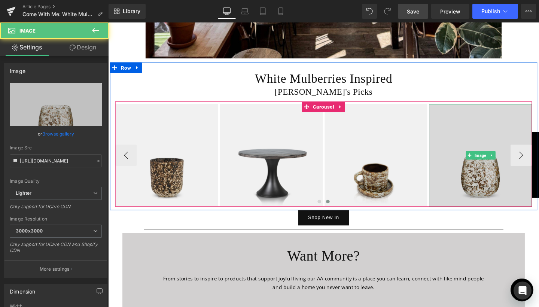
click at [497, 168] on img at bounding box center [499, 162] width 108 height 108
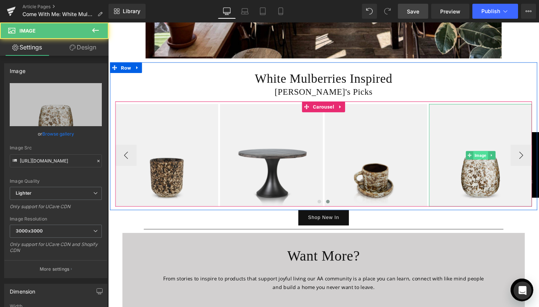
click at [496, 157] on span "Image" at bounding box center [498, 161] width 15 height 9
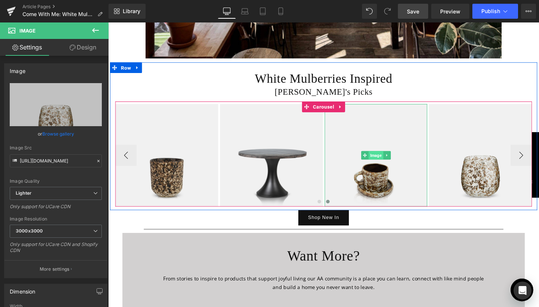
click at [390, 157] on span "Image" at bounding box center [389, 161] width 15 height 9
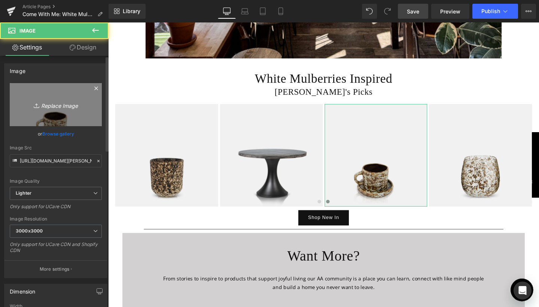
click at [55, 105] on icon "Replace Image" at bounding box center [56, 104] width 60 height 9
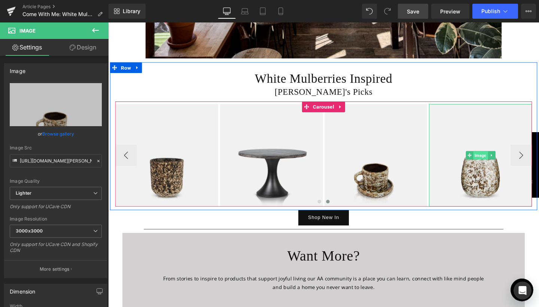
click at [497, 158] on span "Image" at bounding box center [498, 162] width 15 height 9
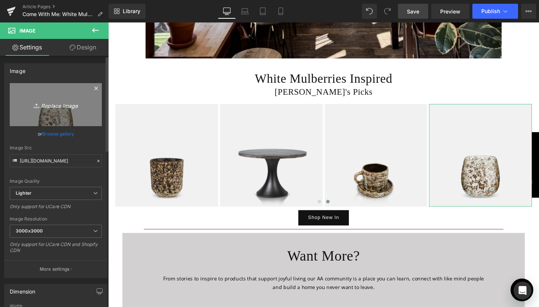
click at [59, 103] on icon "Replace Image" at bounding box center [56, 104] width 60 height 9
type input "C:\fakepath\artificial-snake-plant-[PERSON_NAME].jpg"
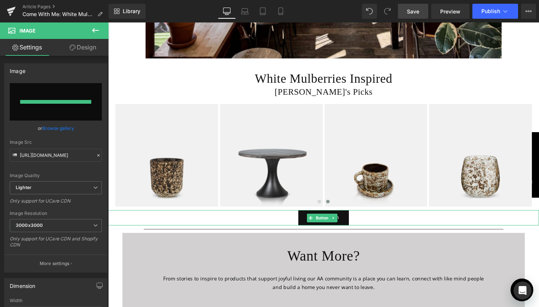
type input "[URL][DOMAIN_NAME][PERSON_NAME]"
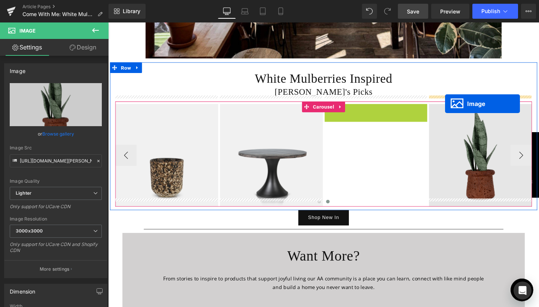
drag, startPoint x: 390, startPoint y: 153, endPoint x: 462, endPoint y: 108, distance: 85.2
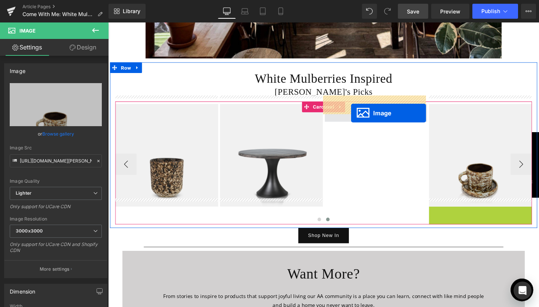
drag, startPoint x: 501, startPoint y: 263, endPoint x: 363, endPoint y: 117, distance: 200.0
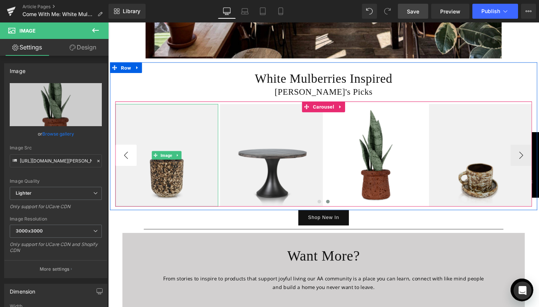
click at [126, 162] on button "‹" at bounding box center [127, 162] width 22 height 22
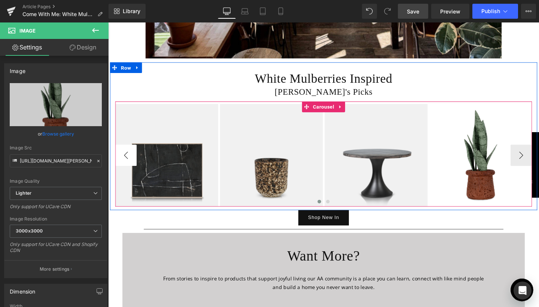
click at [126, 162] on button "‹" at bounding box center [127, 162] width 22 height 22
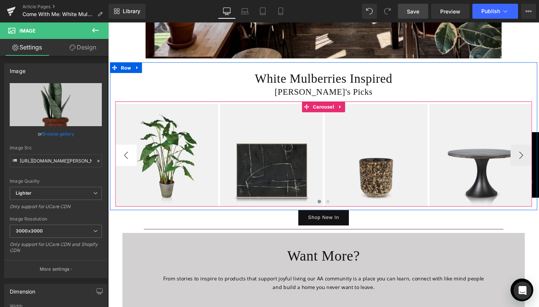
click at [126, 162] on button "‹" at bounding box center [127, 162] width 22 height 22
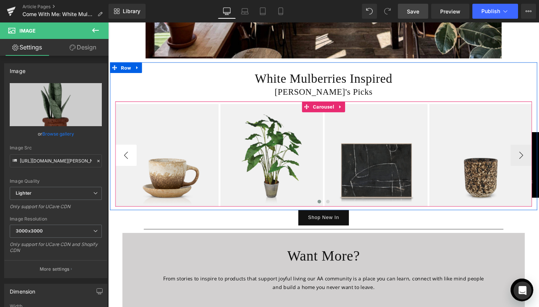
click at [126, 162] on button "‹" at bounding box center [127, 162] width 22 height 22
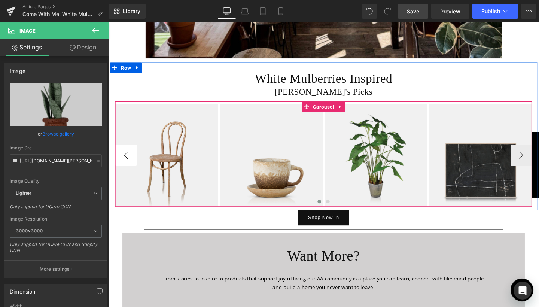
click at [126, 162] on button "‹" at bounding box center [127, 162] width 22 height 22
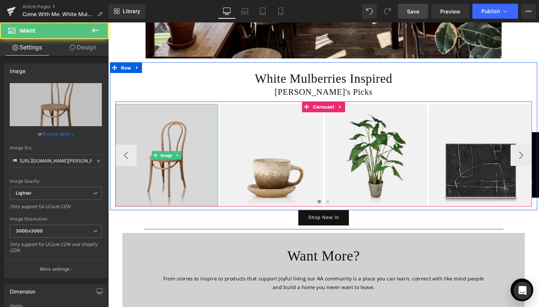
click at [195, 144] on img at bounding box center [170, 162] width 108 height 108
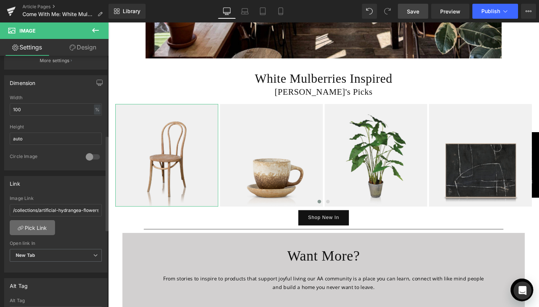
scroll to position [211, 0]
click at [48, 225] on link "Pick Link" at bounding box center [32, 224] width 45 height 15
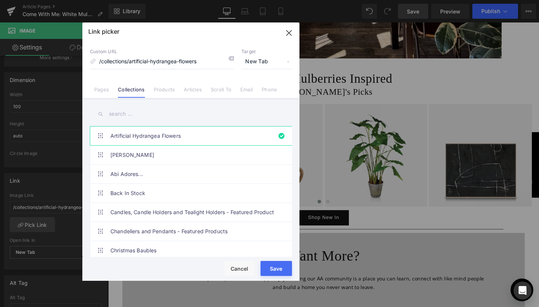
click at [136, 108] on input "text" at bounding box center [191, 113] width 202 height 17
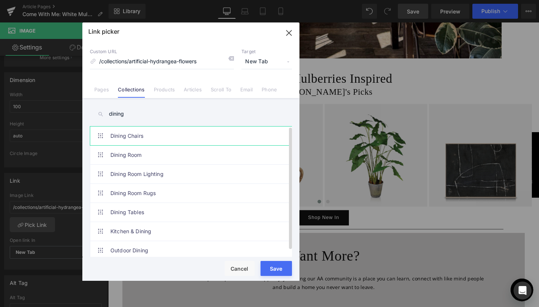
type input "dining"
click at [131, 135] on link "Dining Chairs" at bounding box center [192, 135] width 165 height 19
type input "/collections/dining-chairs"
click at [280, 265] on button "Save" at bounding box center [275, 268] width 31 height 15
type input "/collections/dining-chairs"
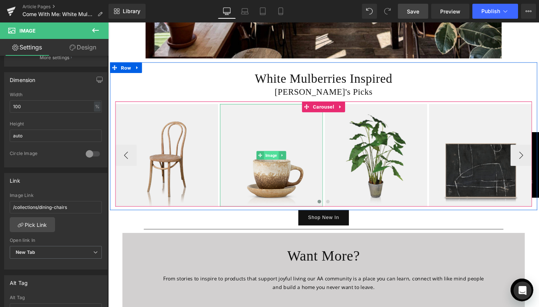
click at [279, 157] on span "Image" at bounding box center [279, 161] width 15 height 9
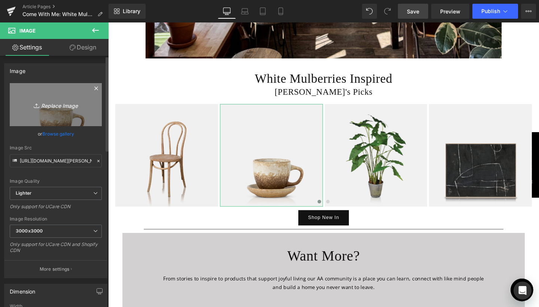
click at [52, 106] on icon "Replace Image" at bounding box center [56, 104] width 60 height 9
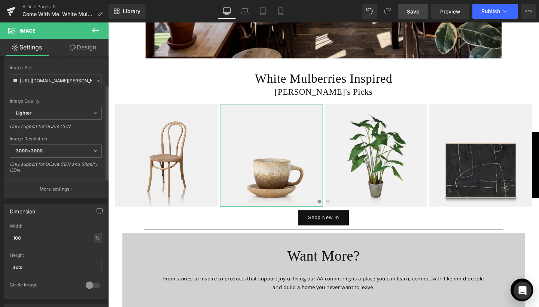
scroll to position [83, 0]
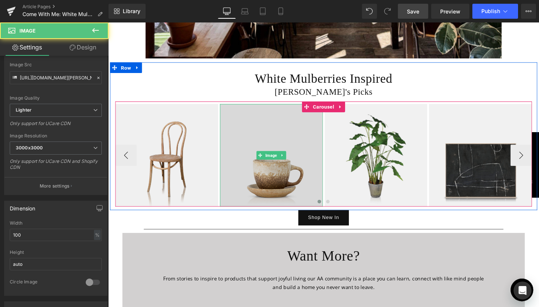
click at [232, 165] on img at bounding box center [280, 162] width 108 height 108
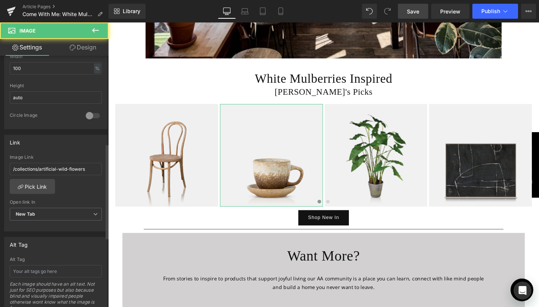
scroll to position [254, 0]
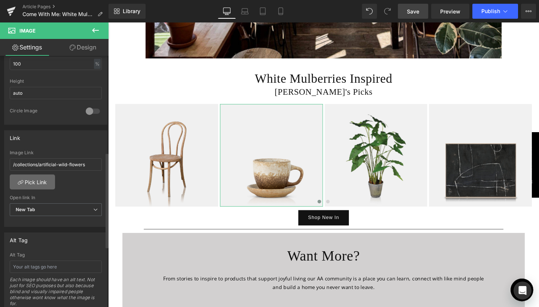
click at [39, 181] on link "Pick Link" at bounding box center [32, 181] width 45 height 15
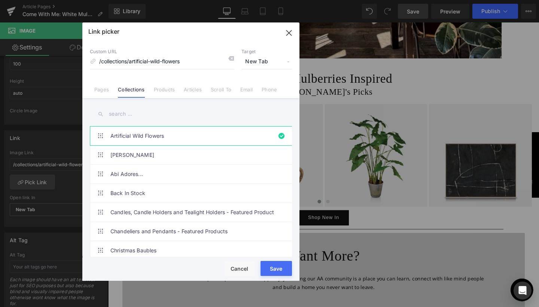
click at [129, 114] on input "text" at bounding box center [191, 113] width 202 height 17
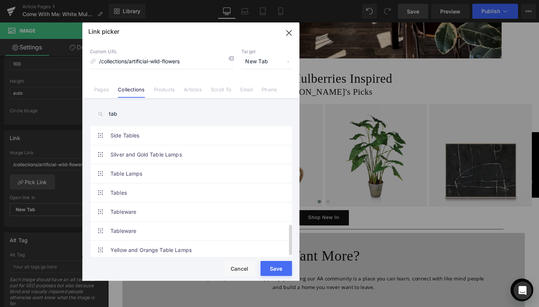
scroll to position [407, 0]
type input "tab"
click at [123, 208] on link "Tableware" at bounding box center [192, 211] width 165 height 19
type input "/collections/tableware"
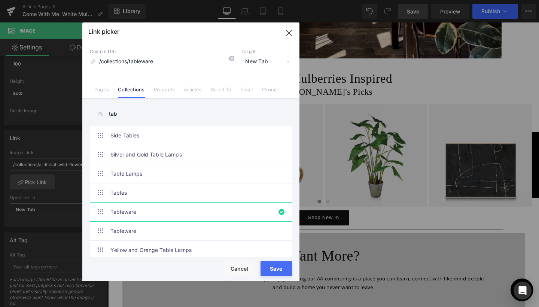
click at [271, 267] on button "Save" at bounding box center [275, 268] width 31 height 15
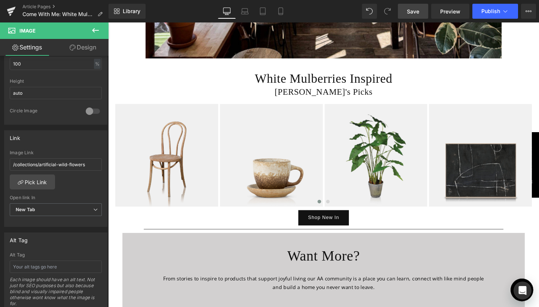
type input "/collections/tableware"
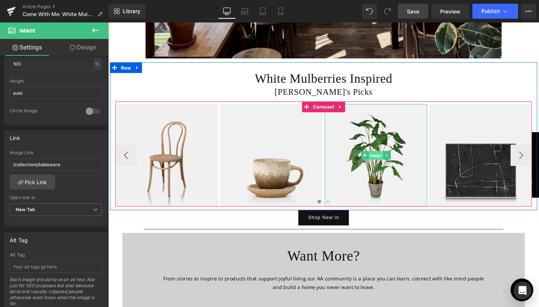
click at [384, 157] on span "Image" at bounding box center [389, 161] width 15 height 9
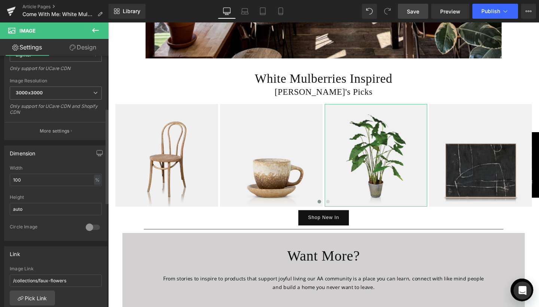
scroll to position [205, 0]
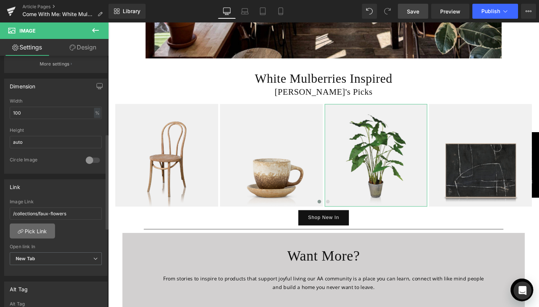
click at [36, 230] on link "Pick Link" at bounding box center [32, 230] width 45 height 15
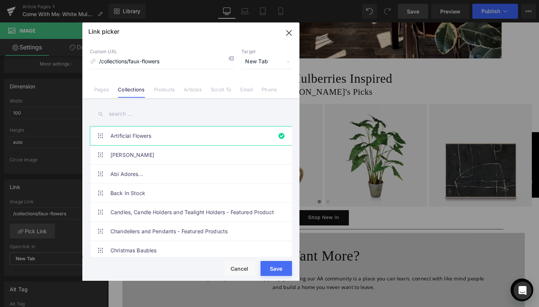
click at [120, 110] on input "text" at bounding box center [191, 113] width 202 height 17
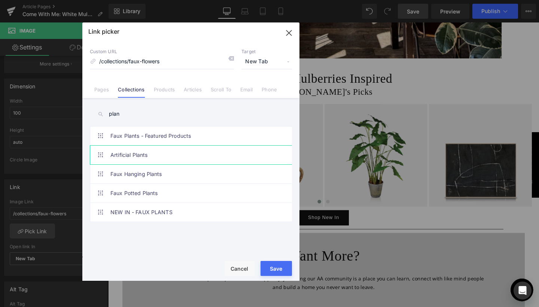
type input "plan"
click at [119, 151] on link "Artificial Plants" at bounding box center [192, 155] width 165 height 19
type input "/collections/plants"
click at [274, 270] on button "Save" at bounding box center [275, 268] width 31 height 15
type input "/collections/plants"
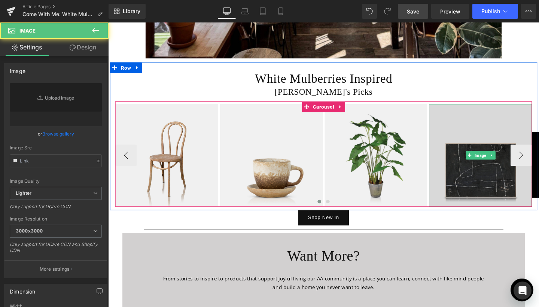
click at [490, 174] on img at bounding box center [499, 162] width 108 height 108
type input "[URL][DOMAIN_NAME][PERSON_NAME]"
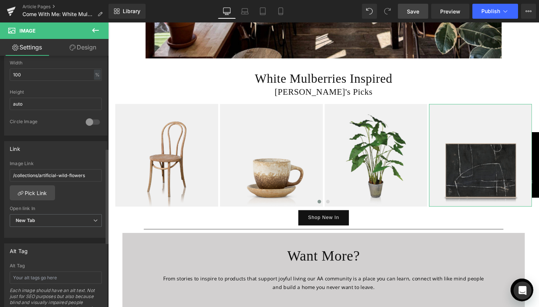
scroll to position [247, 0]
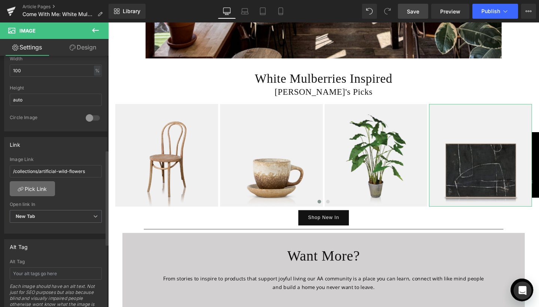
click at [39, 186] on link "Pick Link" at bounding box center [32, 188] width 45 height 15
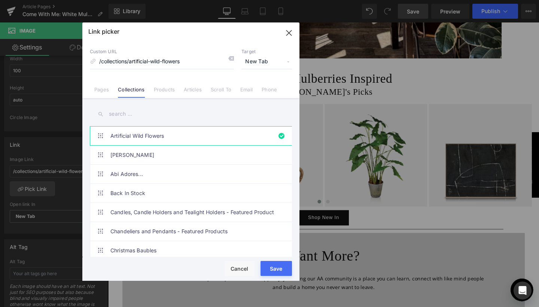
click at [137, 111] on input "text" at bounding box center [191, 113] width 202 height 17
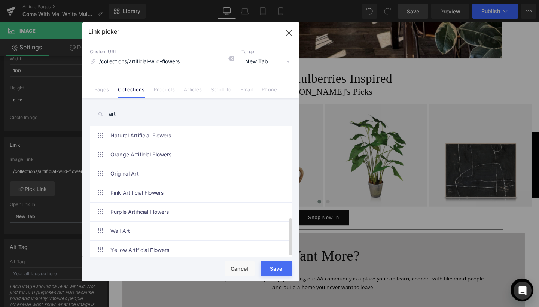
scroll to position [350, 0]
type input "art"
click at [127, 223] on link "Wall Art" at bounding box center [192, 230] width 165 height 19
type input "/collections/art"
click at [279, 267] on button "Save" at bounding box center [275, 268] width 31 height 15
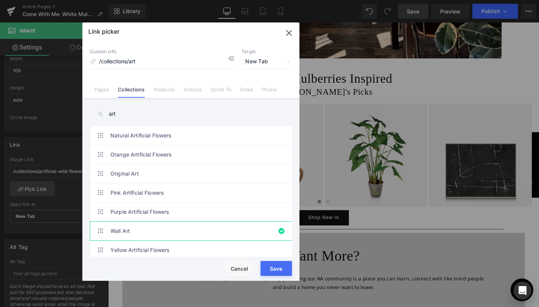
type input "/collections/art"
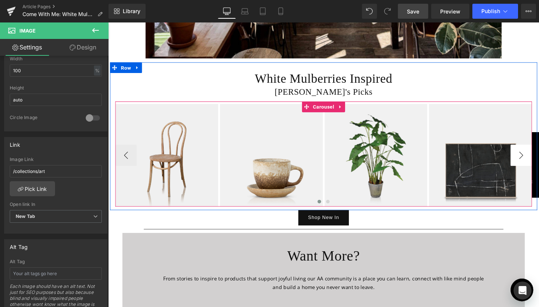
click at [536, 154] on button "›" at bounding box center [542, 162] width 22 height 22
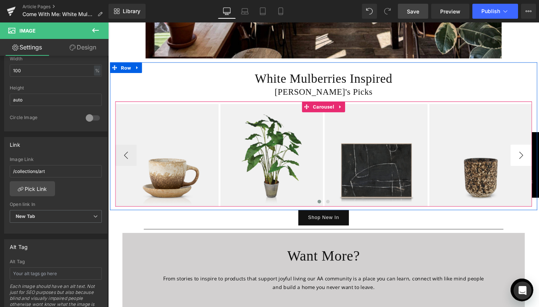
click at [536, 154] on button "›" at bounding box center [542, 162] width 22 height 22
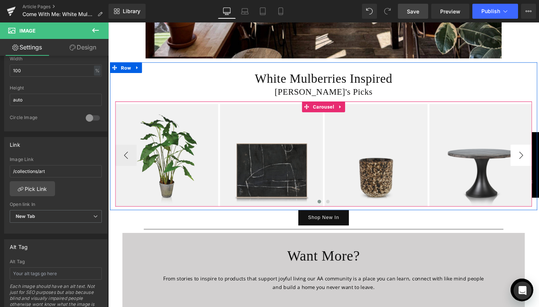
click at [536, 154] on button "›" at bounding box center [542, 162] width 22 height 22
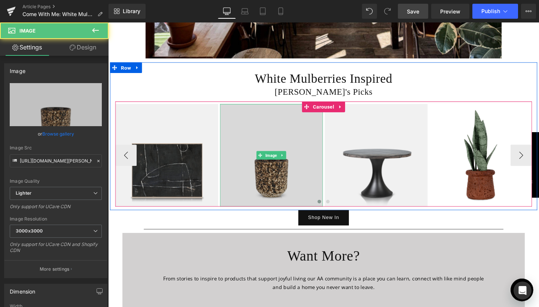
drag, startPoint x: 272, startPoint y: 173, endPoint x: 266, endPoint y: 169, distance: 6.7
click at [272, 173] on img at bounding box center [280, 162] width 108 height 108
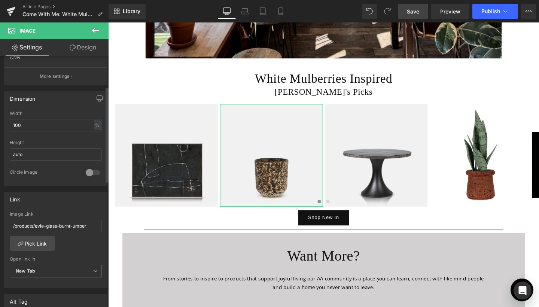
scroll to position [215, 0]
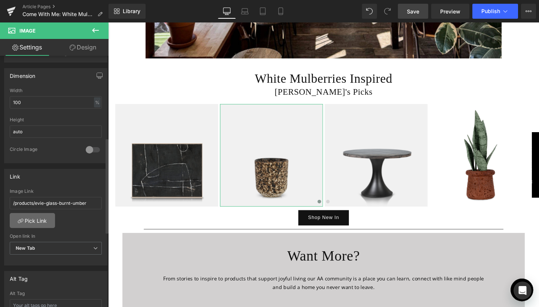
click at [42, 221] on link "Pick Link" at bounding box center [32, 220] width 45 height 15
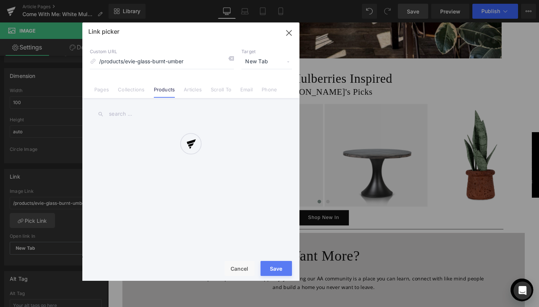
click at [136, 95] on div at bounding box center [190, 151] width 217 height 258
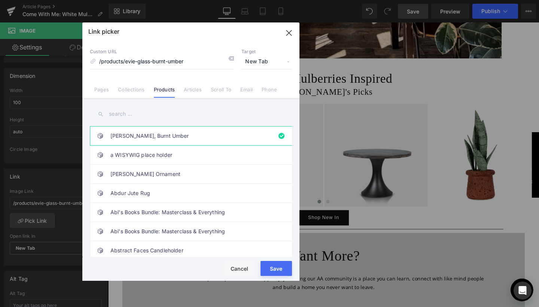
click at [126, 114] on input "text" at bounding box center [191, 113] width 202 height 17
click at [131, 86] on li "Collections" at bounding box center [131, 86] width 36 height 13
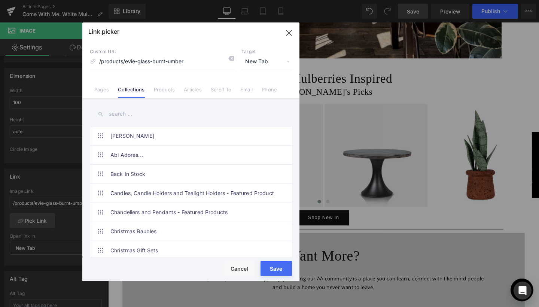
click at [128, 109] on input "text" at bounding box center [191, 113] width 202 height 17
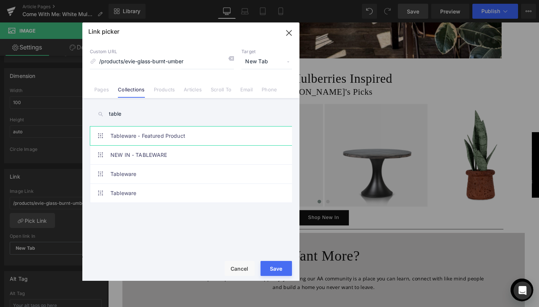
type input "table"
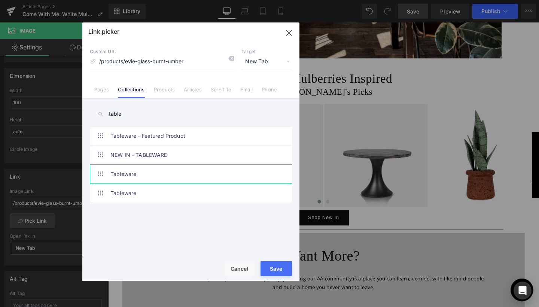
drag, startPoint x: 127, startPoint y: 126, endPoint x: 132, endPoint y: 171, distance: 45.1
click at [132, 171] on link "Tableware" at bounding box center [192, 174] width 165 height 19
type input "/collections/tableware"
click at [280, 271] on button "Save" at bounding box center [275, 268] width 31 height 15
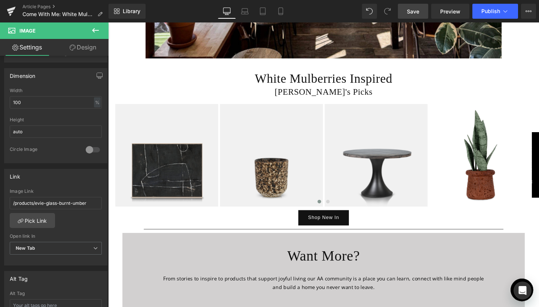
type input "/collections/tableware"
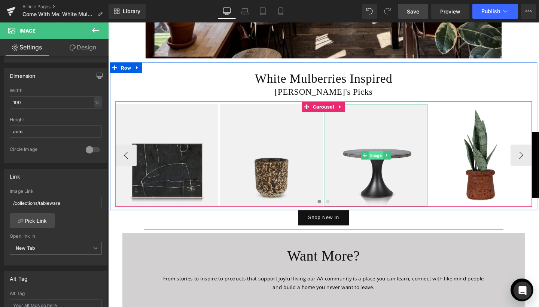
click at [386, 157] on span "Image" at bounding box center [389, 161] width 15 height 9
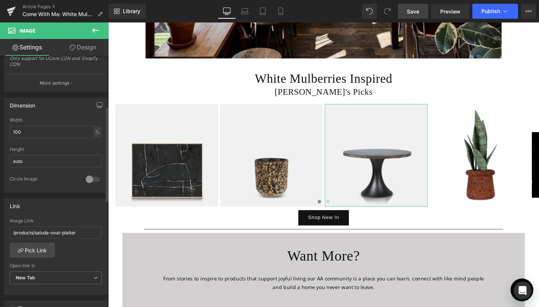
scroll to position [215, 0]
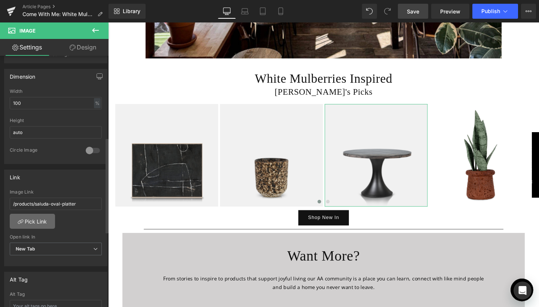
click at [46, 226] on link "Pick Link" at bounding box center [32, 221] width 45 height 15
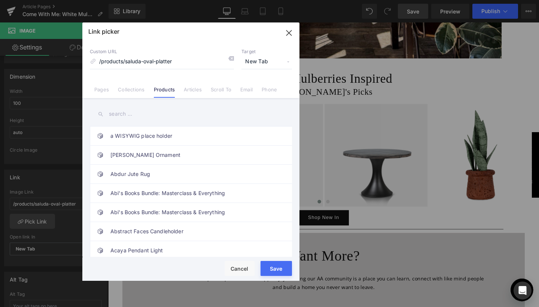
click at [135, 92] on link "Collections" at bounding box center [131, 91] width 27 height 11
click at [128, 112] on input "text" at bounding box center [191, 113] width 202 height 17
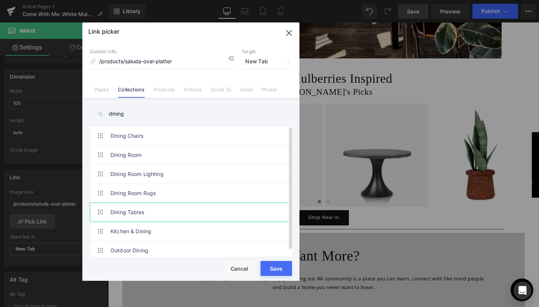
type input "dining"
click at [130, 207] on link "Dining Tables" at bounding box center [192, 212] width 165 height 19
type input "/collections/dining-tables"
click at [284, 273] on button "Save" at bounding box center [275, 268] width 31 height 15
type input "/collections/dining-tables"
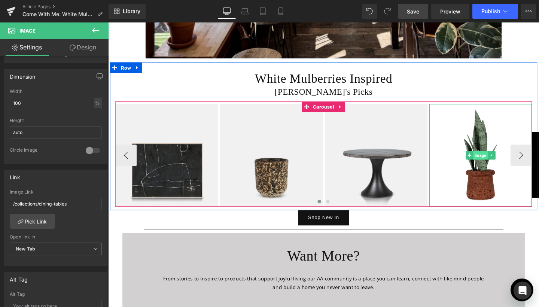
click at [495, 158] on span "Image" at bounding box center [498, 162] width 15 height 9
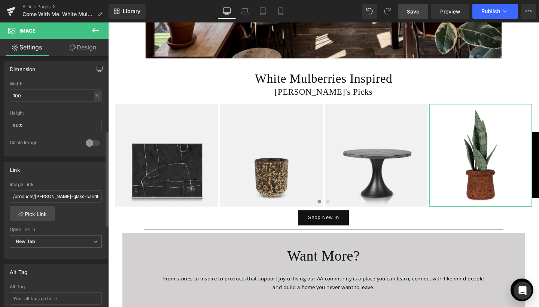
scroll to position [235, 0]
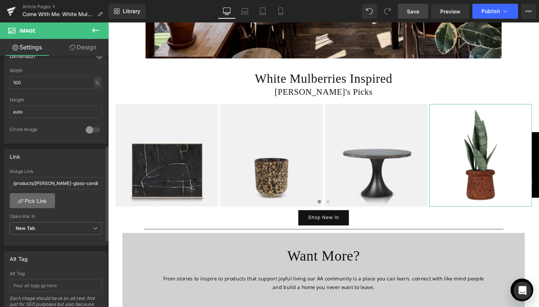
click at [38, 201] on link "Pick Link" at bounding box center [32, 200] width 45 height 15
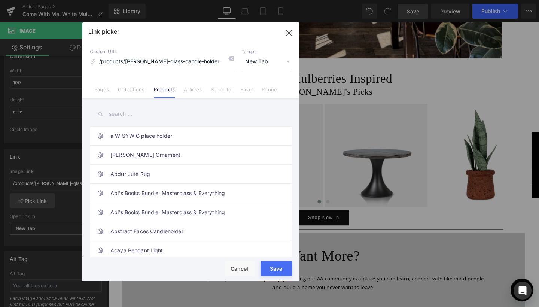
click at [131, 87] on div "Link picker Back to Library Insert Custom URL /products/[PERSON_NAME]-glass-can…" at bounding box center [190, 151] width 217 height 258
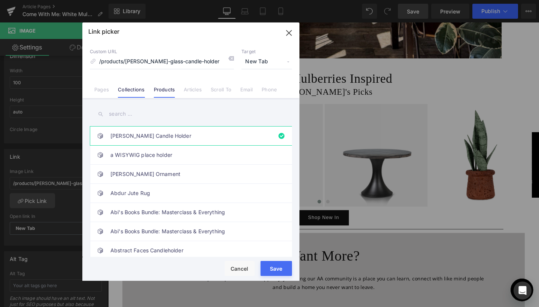
click at [131, 92] on link "Collections" at bounding box center [131, 91] width 27 height 11
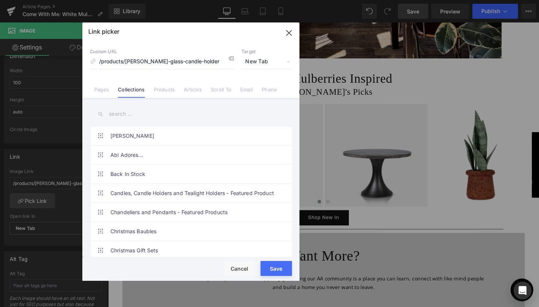
click at [130, 110] on input "text" at bounding box center [191, 113] width 202 height 17
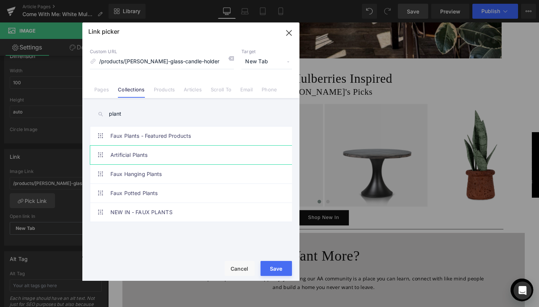
type input "plant"
click at [134, 154] on link "Artificial Plants" at bounding box center [192, 155] width 165 height 19
type input "/collections/plants"
click at [282, 271] on button "Save" at bounding box center [275, 268] width 31 height 15
type input "/collections/plants"
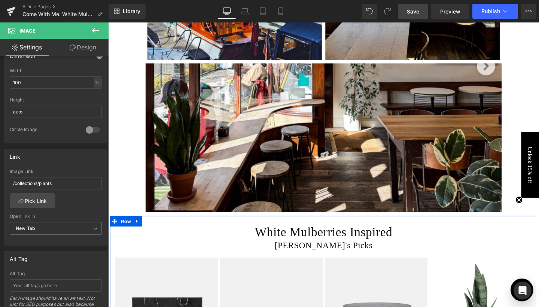
scroll to position [790, 0]
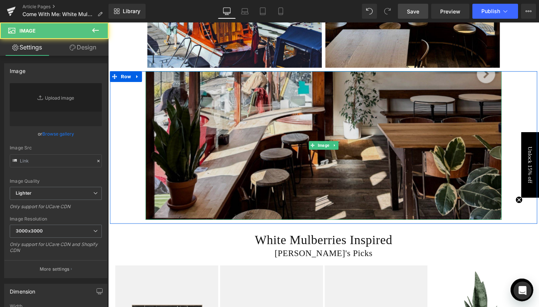
click at [317, 167] on img at bounding box center [334, 152] width 374 height 156
type input "[URL][DOMAIN_NAME]"
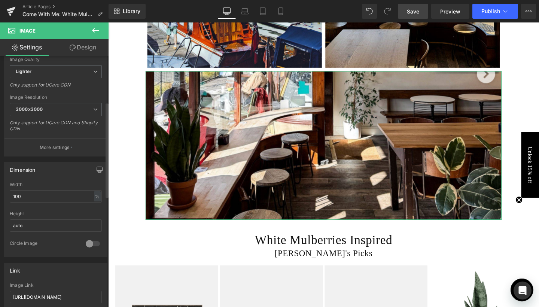
scroll to position [160, 0]
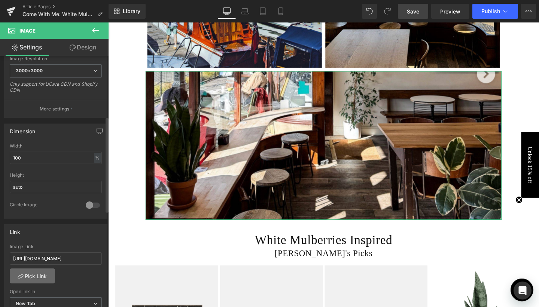
click at [39, 279] on link "Pick Link" at bounding box center [32, 275] width 45 height 15
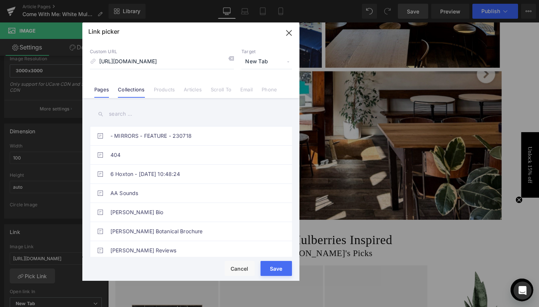
click at [131, 94] on link "Collections" at bounding box center [131, 91] width 27 height 11
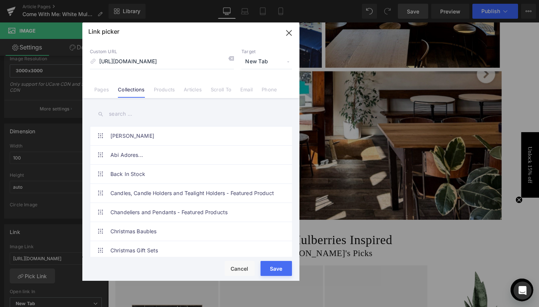
click at [129, 116] on input "text" at bounding box center [191, 113] width 202 height 17
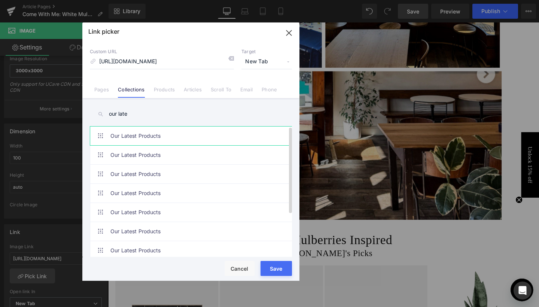
type input "our late"
click at [119, 136] on link "Our Latest Products" at bounding box center [192, 135] width 165 height 19
type input "/collections/new-in"
click at [275, 273] on div "Rendering Content" at bounding box center [269, 277] width 46 height 8
click at [278, 270] on button "Save" at bounding box center [275, 268] width 31 height 15
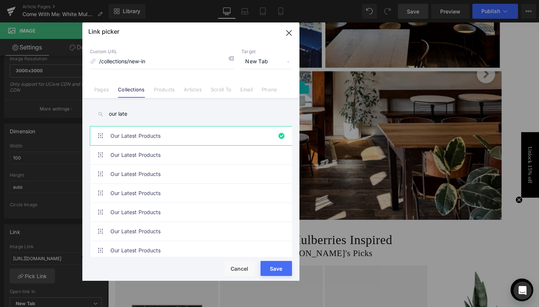
type input "/collections/new-in"
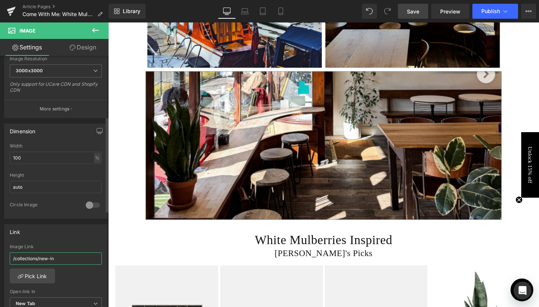
click at [68, 254] on input "/collections/new-in" at bounding box center [56, 258] width 92 height 12
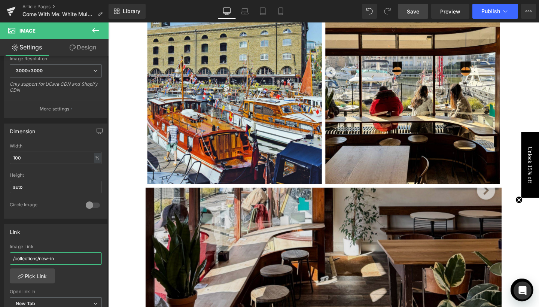
scroll to position [650, 0]
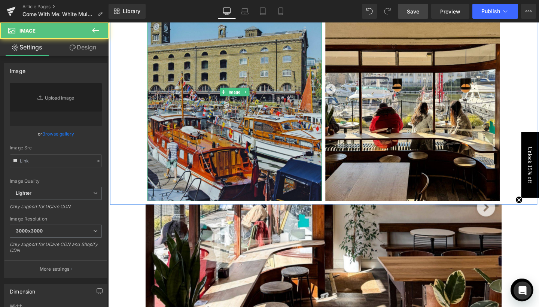
click at [255, 158] on img at bounding box center [240, 95] width 183 height 229
type input "[URL][DOMAIN_NAME]"
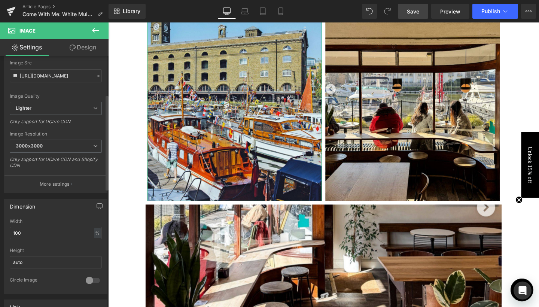
scroll to position [144, 0]
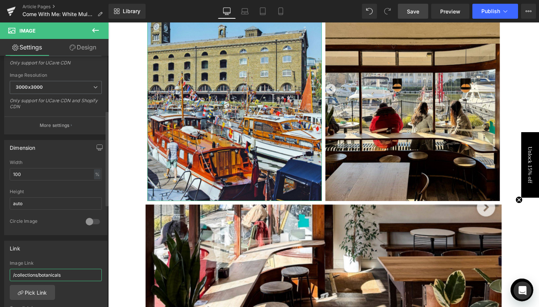
click at [60, 275] on input "/collections/botanicals" at bounding box center [56, 275] width 92 height 12
paste input "new-in"
type input "/collections/new-in"
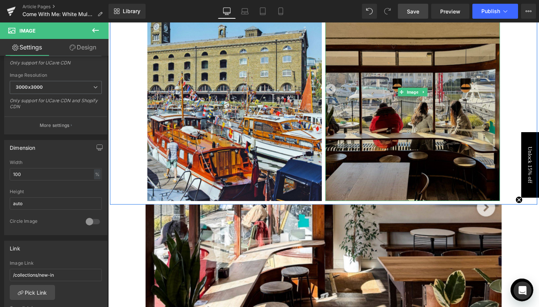
click at [419, 118] on img at bounding box center [427, 95] width 183 height 229
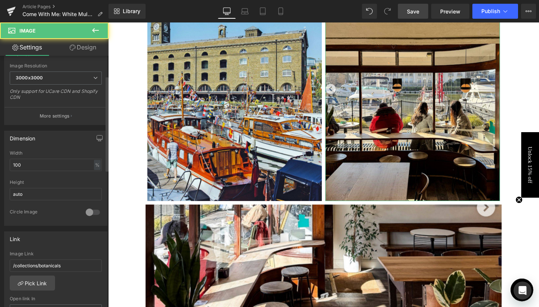
scroll to position [191, 0]
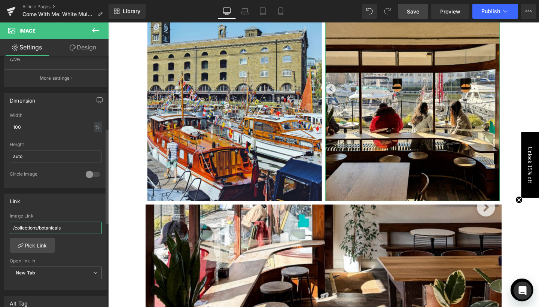
click at [57, 227] on input "/collections/botanicals" at bounding box center [56, 227] width 92 height 12
paste input "new-in"
type input "/collections/new-in"
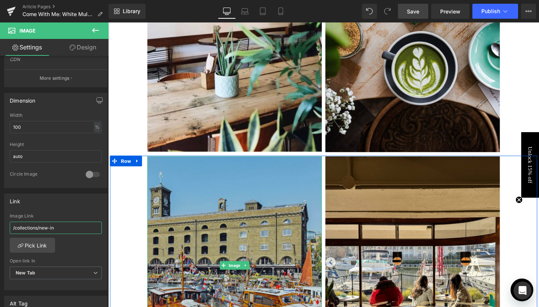
scroll to position [442, 0]
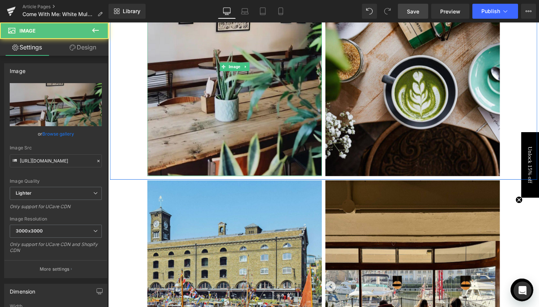
click at [266, 160] on img at bounding box center [240, 68] width 183 height 229
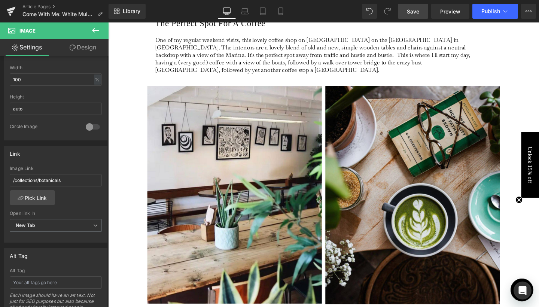
scroll to position [304, 0]
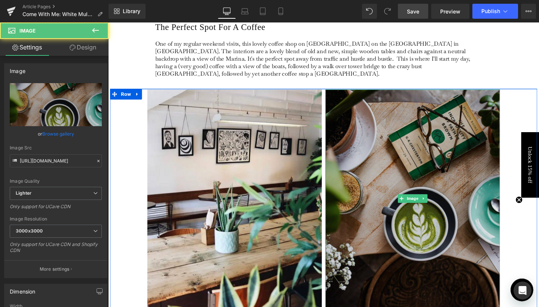
click at [384, 194] on img at bounding box center [427, 207] width 183 height 229
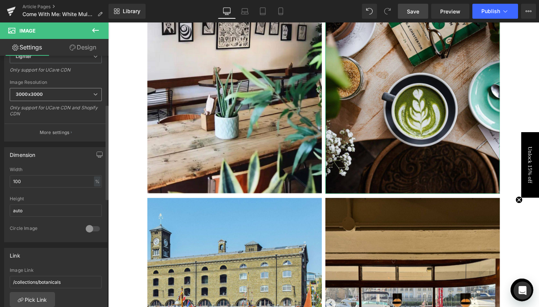
scroll to position [166, 0]
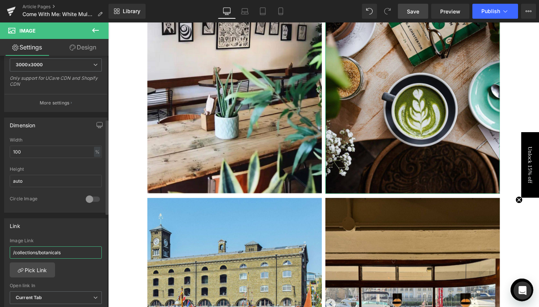
click at [59, 247] on input "/collections/botanicals" at bounding box center [56, 252] width 92 height 12
paste input "new-in"
type input "/collections/new-in"
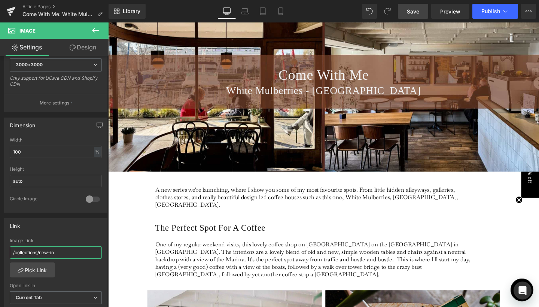
scroll to position [52, 0]
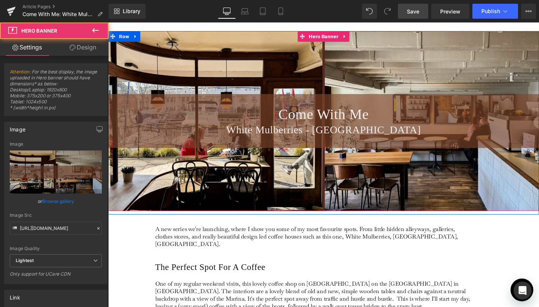
click at [332, 185] on div "Come With Me Heading White Mulberries - [GEOGRAPHIC_DATA] Heading" at bounding box center [334, 125] width 453 height 189
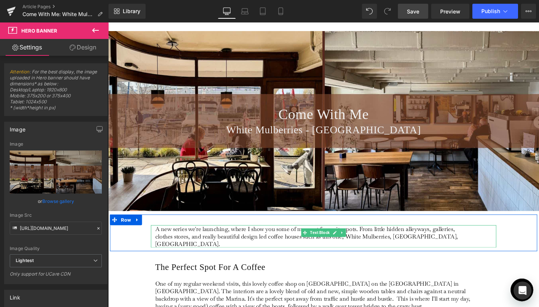
click at [497, 246] on div "A new series we're launching, where I show you some of my most favourite spots.…" at bounding box center [334, 247] width 363 height 24
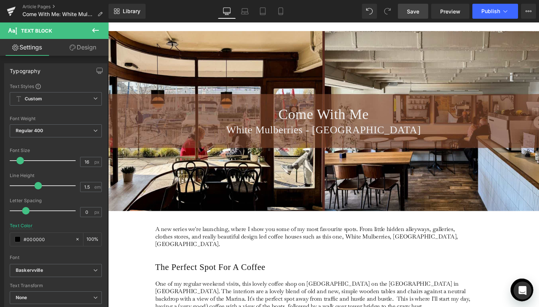
click at [93, 36] on button at bounding box center [95, 30] width 26 height 16
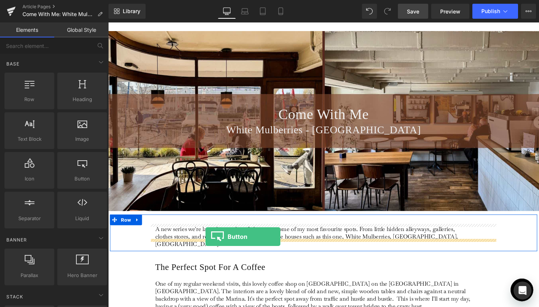
drag, startPoint x: 183, startPoint y: 188, endPoint x: 210, endPoint y: 247, distance: 65.4
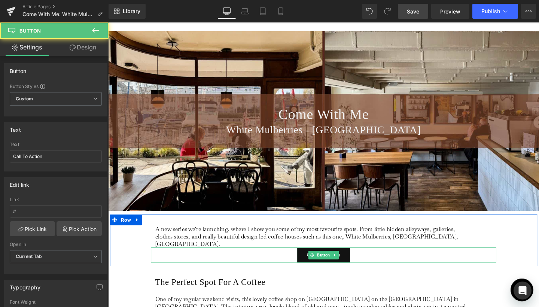
click at [261, 262] on div "Call To Action" at bounding box center [334, 267] width 363 height 16
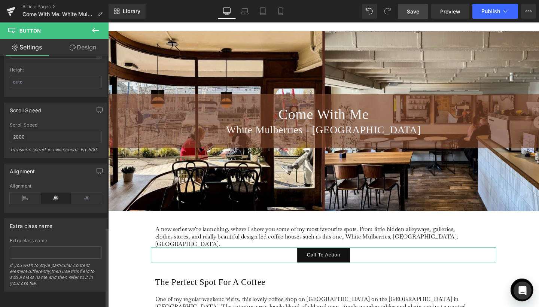
scroll to position [530, 0]
click at [32, 197] on icon at bounding box center [25, 197] width 31 height 11
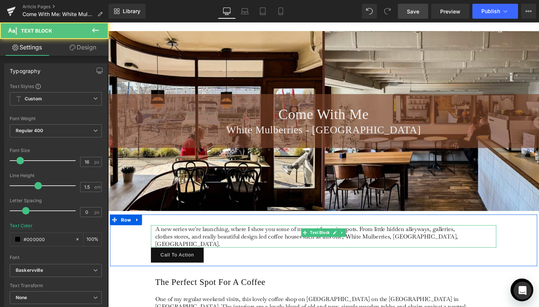
click at [488, 246] on p "A new series we're launching, where I show you some of my most favourite spots.…" at bounding box center [324, 247] width 334 height 24
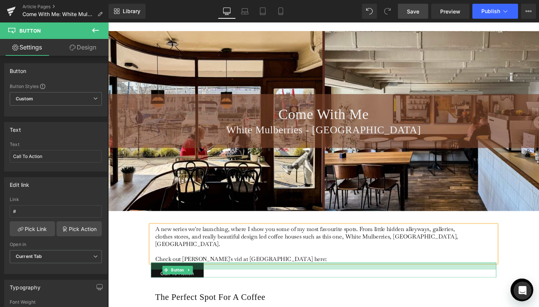
drag, startPoint x: 419, startPoint y: 267, endPoint x: 419, endPoint y: 274, distance: 7.5
click at [419, 275] on div "Call To Action Button" at bounding box center [334, 283] width 363 height 16
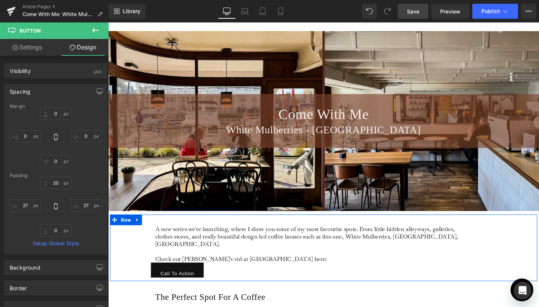
drag, startPoint x: 541, startPoint y: 257, endPoint x: 403, endPoint y: 243, distance: 138.8
click at [538, 257] on div "A new series we're launching, where I show you some of my most favourite spots.…" at bounding box center [334, 259] width 449 height 70
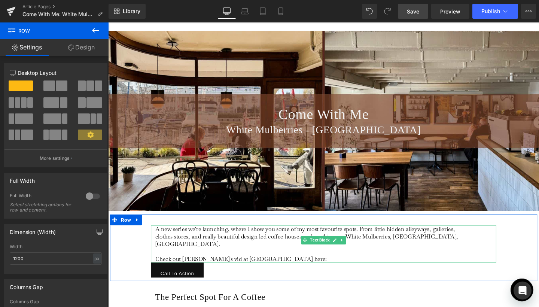
click at [282, 262] on p "A new series we're launching, where I show you some of my most favourite spots.…" at bounding box center [324, 254] width 334 height 39
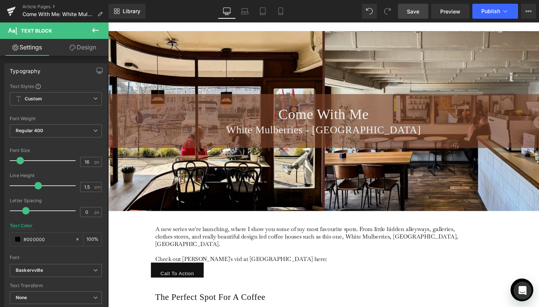
click at [407, 16] on link "Save" at bounding box center [413, 11] width 30 height 15
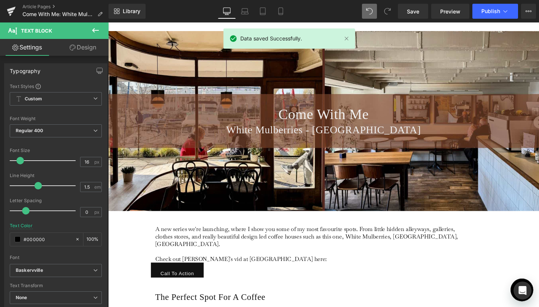
click at [350, 14] on div "Library Desktop Desktop Laptop Tablet Mobile Save Preview Publish Scheduled Vie…" at bounding box center [323, 11] width 430 height 15
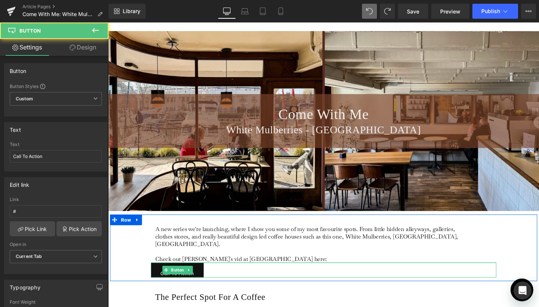
click at [204, 275] on link "Call To Action" at bounding box center [180, 283] width 55 height 16
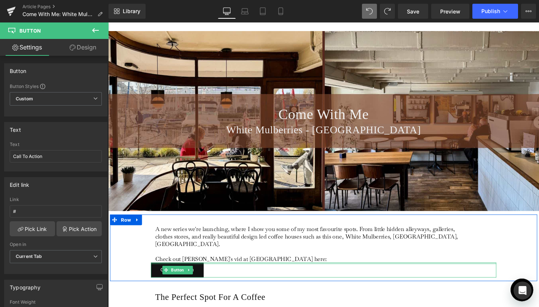
drag, startPoint x: 207, startPoint y: 267, endPoint x: 208, endPoint y: 252, distance: 15.8
click at [208, 252] on div "A new series we're launching, where I show you some of my most favourite spots.…" at bounding box center [334, 262] width 374 height 55
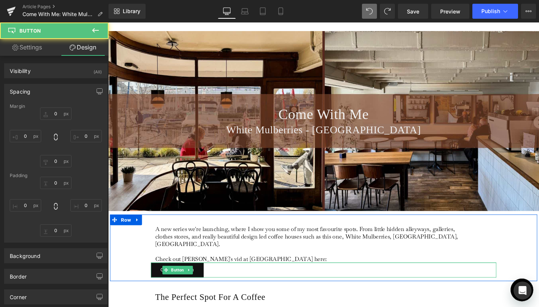
type input "0"
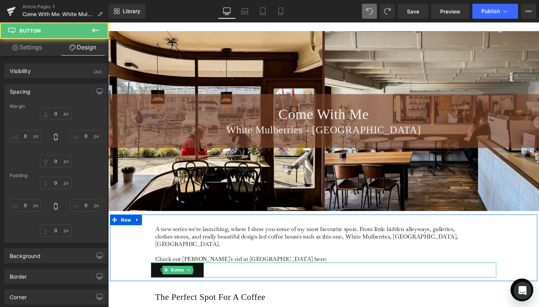
type input "27"
type input "0"
type input "27"
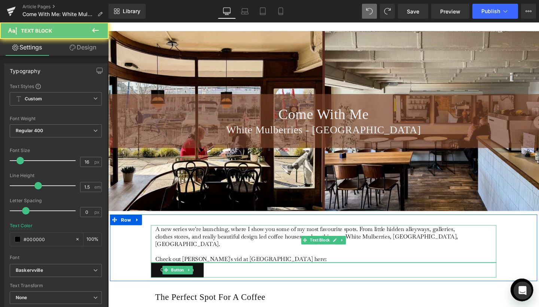
click at [290, 259] on p "A new series we're launching, where I show you some of my most favourite spots.…" at bounding box center [324, 254] width 334 height 39
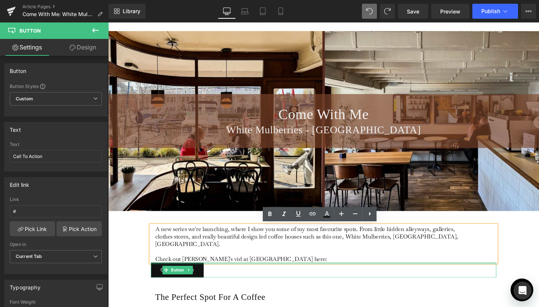
click at [282, 275] on div at bounding box center [334, 276] width 363 height 2
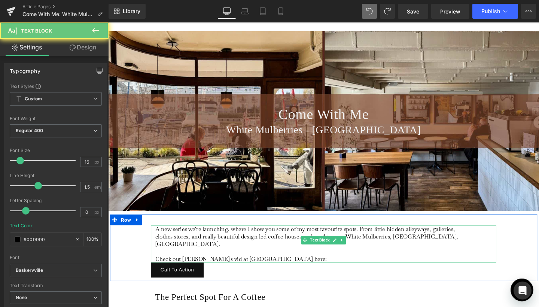
click at [282, 260] on p "A new series we're launching, where I show you some of my most favourite spots.…" at bounding box center [324, 254] width 334 height 39
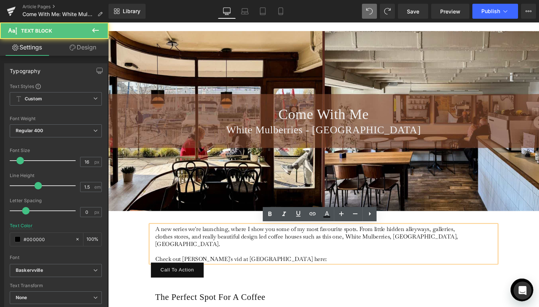
click at [281, 264] on p "A new series we're launching, where I show you some of my most favourite spots.…" at bounding box center [324, 254] width 334 height 39
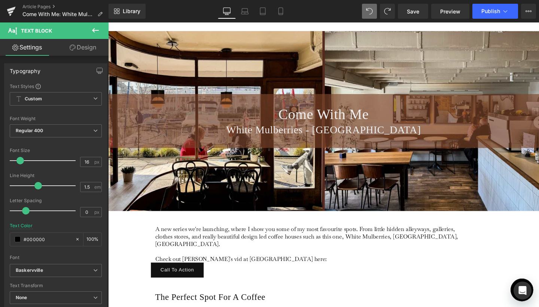
click at [87, 49] on link "Design" at bounding box center [83, 47] width 54 height 17
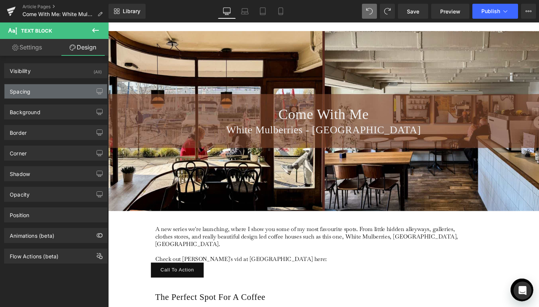
click at [41, 94] on div "Spacing" at bounding box center [55, 91] width 102 height 14
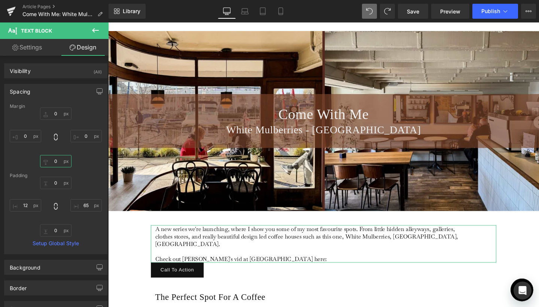
click at [48, 159] on input "0" at bounding box center [55, 161] width 31 height 12
type input "10"
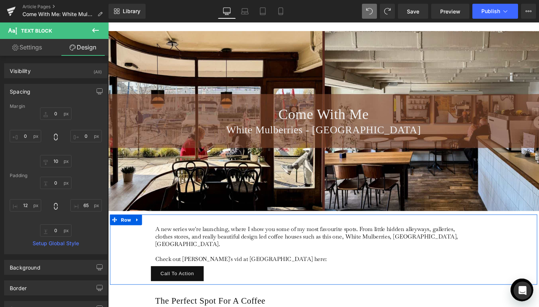
click at [118, 257] on div "A new series we're launching, where I show you some of my most favourite spots.…" at bounding box center [334, 261] width 449 height 74
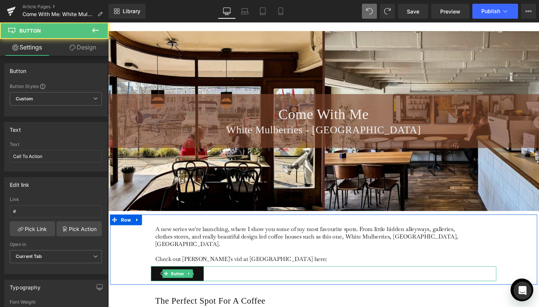
click at [227, 278] on div "Call To Action" at bounding box center [334, 286] width 363 height 16
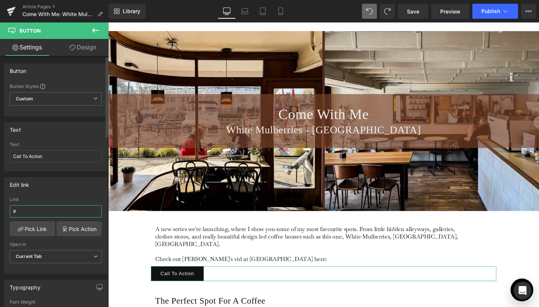
click at [30, 209] on input "#" at bounding box center [56, 211] width 92 height 12
type input "Watch Here"
click at [39, 157] on input "Call To Action" at bounding box center [56, 156] width 92 height 12
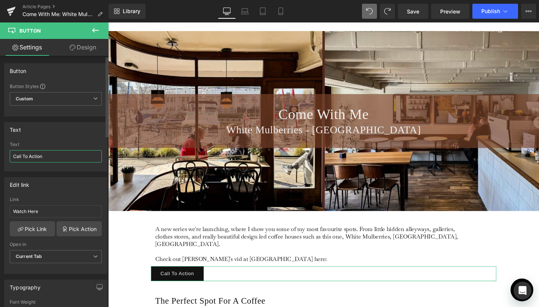
click at [39, 157] on input "Call To Action" at bounding box center [56, 156] width 92 height 12
type input "Watch Here"
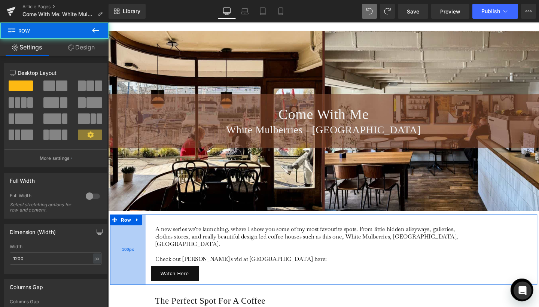
click at [140, 277] on div "100px" at bounding box center [128, 261] width 37 height 74
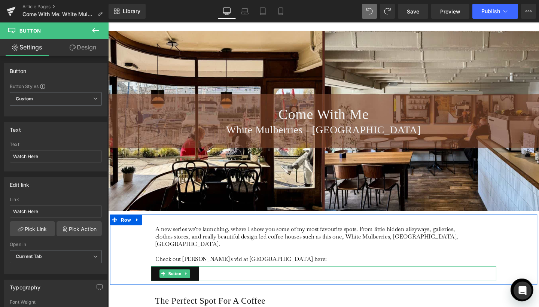
click at [213, 279] on div "Watch Here" at bounding box center [334, 286] width 363 height 16
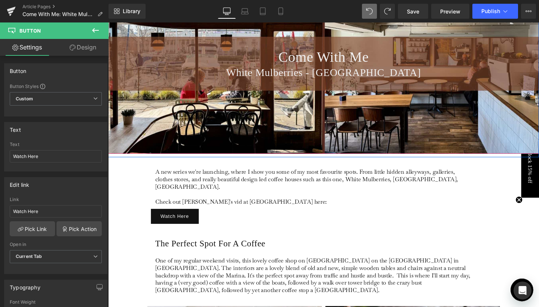
scroll to position [115, 0]
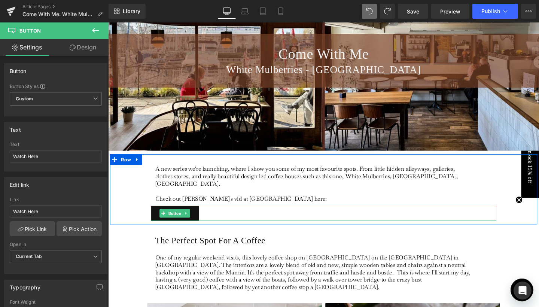
click at [225, 215] on div "Watch Here" at bounding box center [334, 223] width 363 height 16
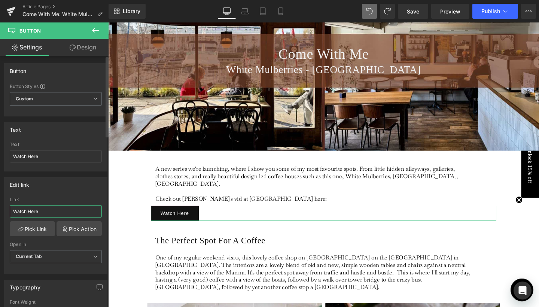
click at [48, 211] on input "Watch Here" at bounding box center [56, 211] width 92 height 12
paste input "[URL][DOMAIN_NAME]"
type input "[URL][DOMAIN_NAME]"
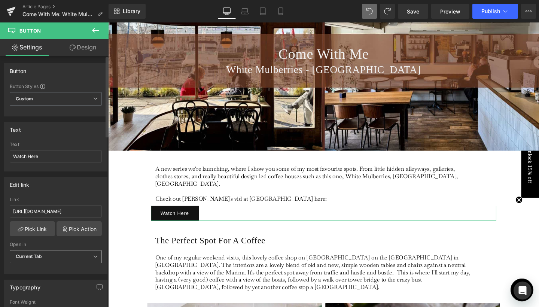
click at [97, 254] on span "Current Tab" at bounding box center [56, 256] width 92 height 13
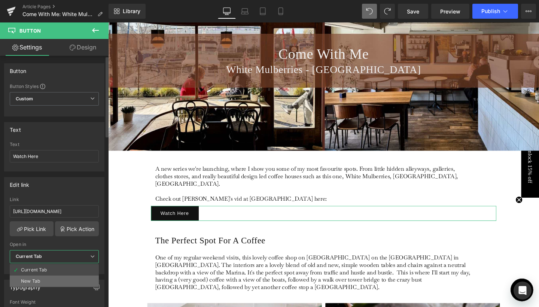
click at [34, 277] on li "New Tab" at bounding box center [54, 280] width 89 height 11
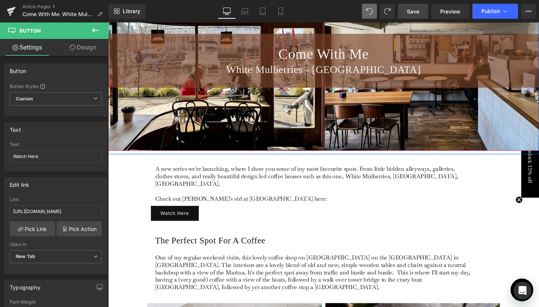
click at [398, 11] on link "Save" at bounding box center [413, 11] width 30 height 15
click at [453, 11] on span "Preview" at bounding box center [450, 11] width 20 height 8
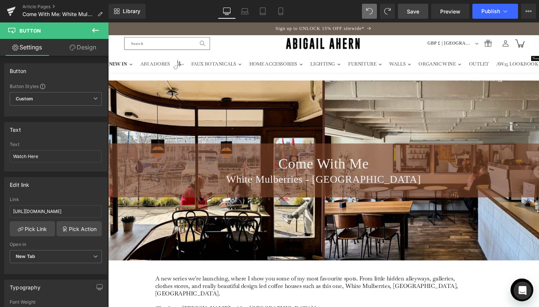
scroll to position [0, 0]
click at [418, 13] on span "Save" at bounding box center [413, 11] width 12 height 8
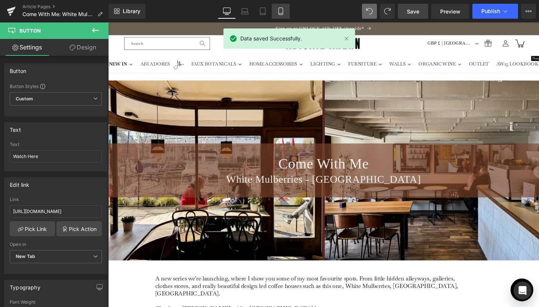
click at [288, 11] on link "Mobile" at bounding box center [281, 11] width 18 height 15
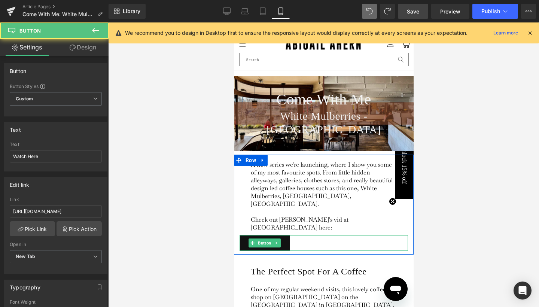
click at [290, 235] on div "Watch Here" at bounding box center [323, 243] width 168 height 16
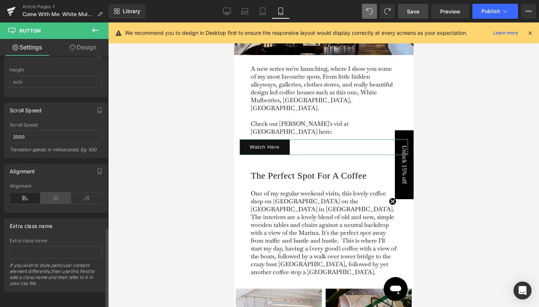
scroll to position [530, 0]
click at [56, 192] on icon at bounding box center [55, 197] width 31 height 11
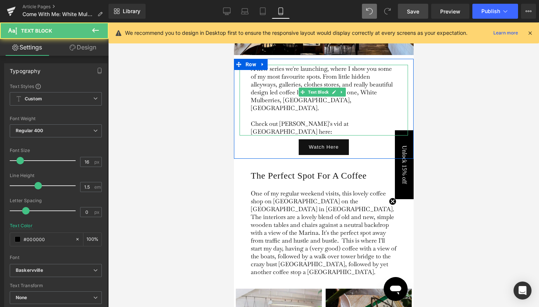
click at [378, 101] on p "A new series we're launching, where I show you some of my most favourite spots.…" at bounding box center [323, 100] width 146 height 71
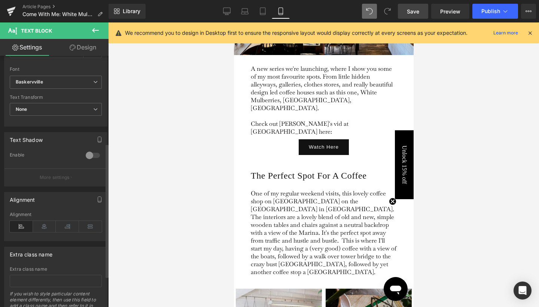
scroll to position [190, 0]
click at [52, 217] on div "Alignment" at bounding box center [56, 224] width 92 height 29
click at [50, 226] on icon at bounding box center [44, 224] width 23 height 11
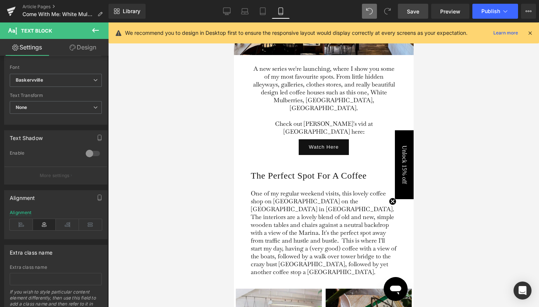
click at [434, 126] on div at bounding box center [323, 164] width 431 height 284
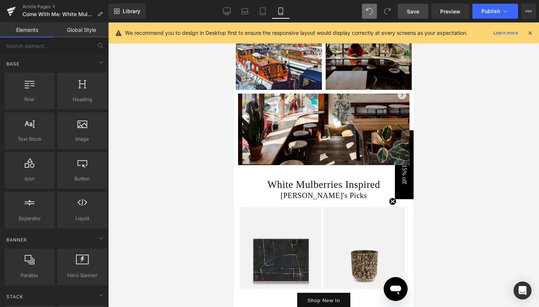
scroll to position [391, 0]
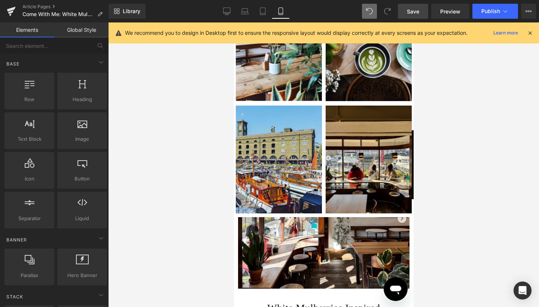
click at [404, 17] on link "Save" at bounding box center [413, 11] width 30 height 15
